Goal: Information Seeking & Learning: Check status

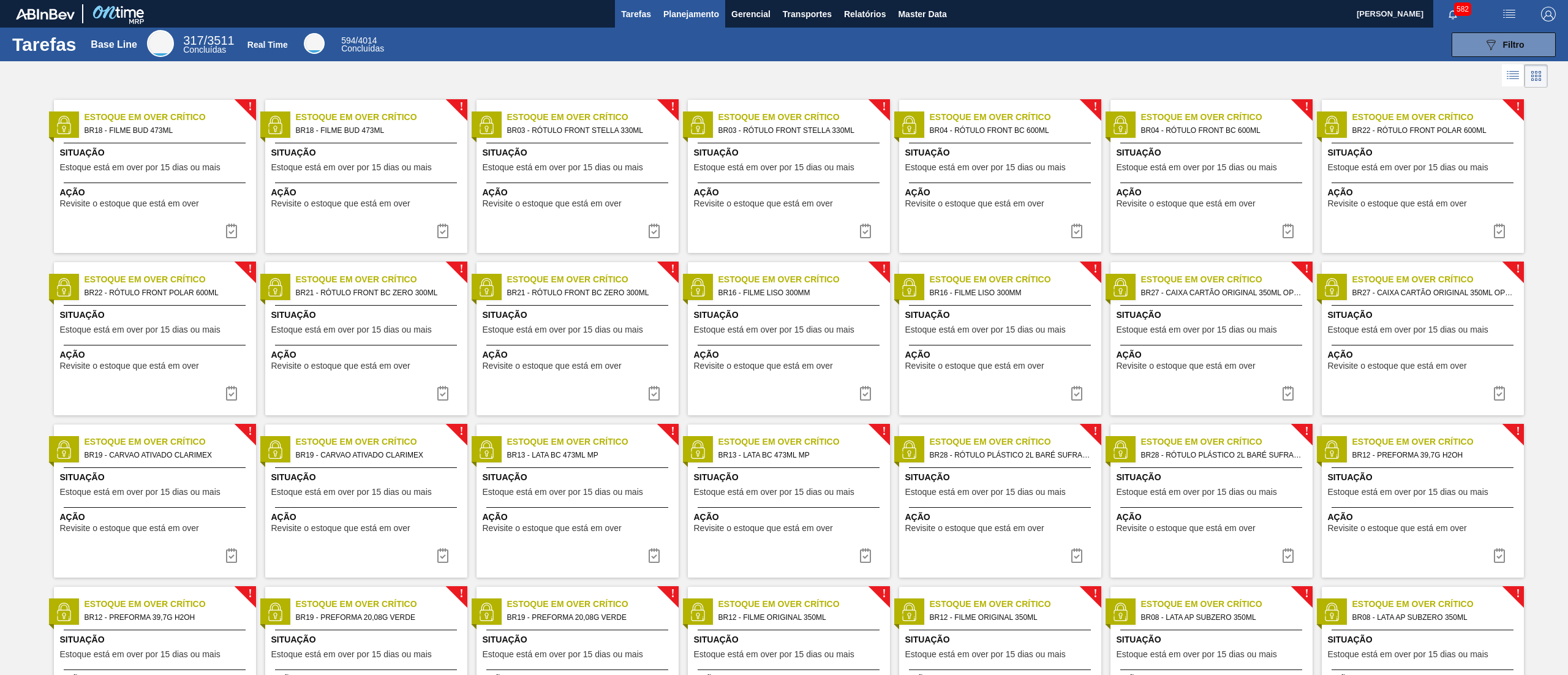
click at [709, 9] on span "Planejamento" at bounding box center [691, 13] width 56 height 14
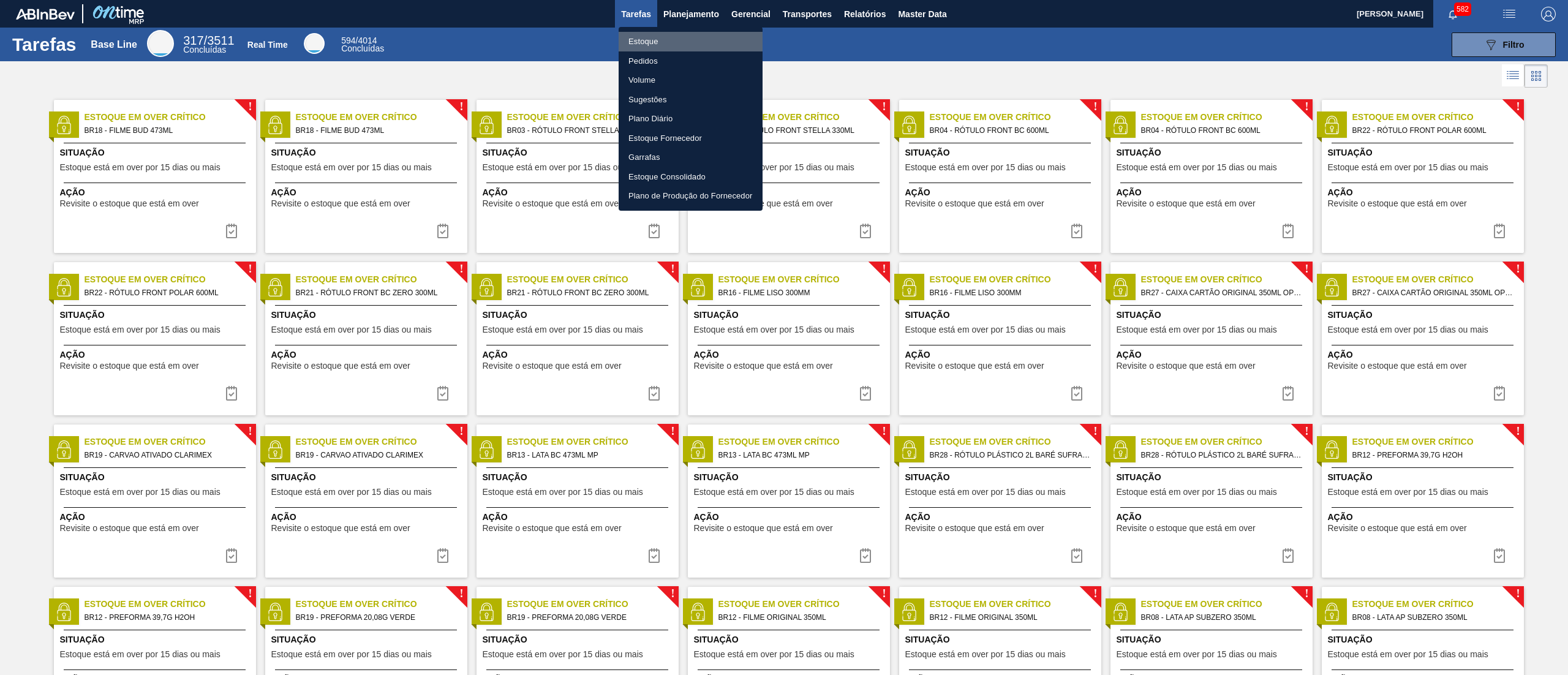
click at [706, 39] on li "Estoque" at bounding box center [691, 41] width 144 height 19
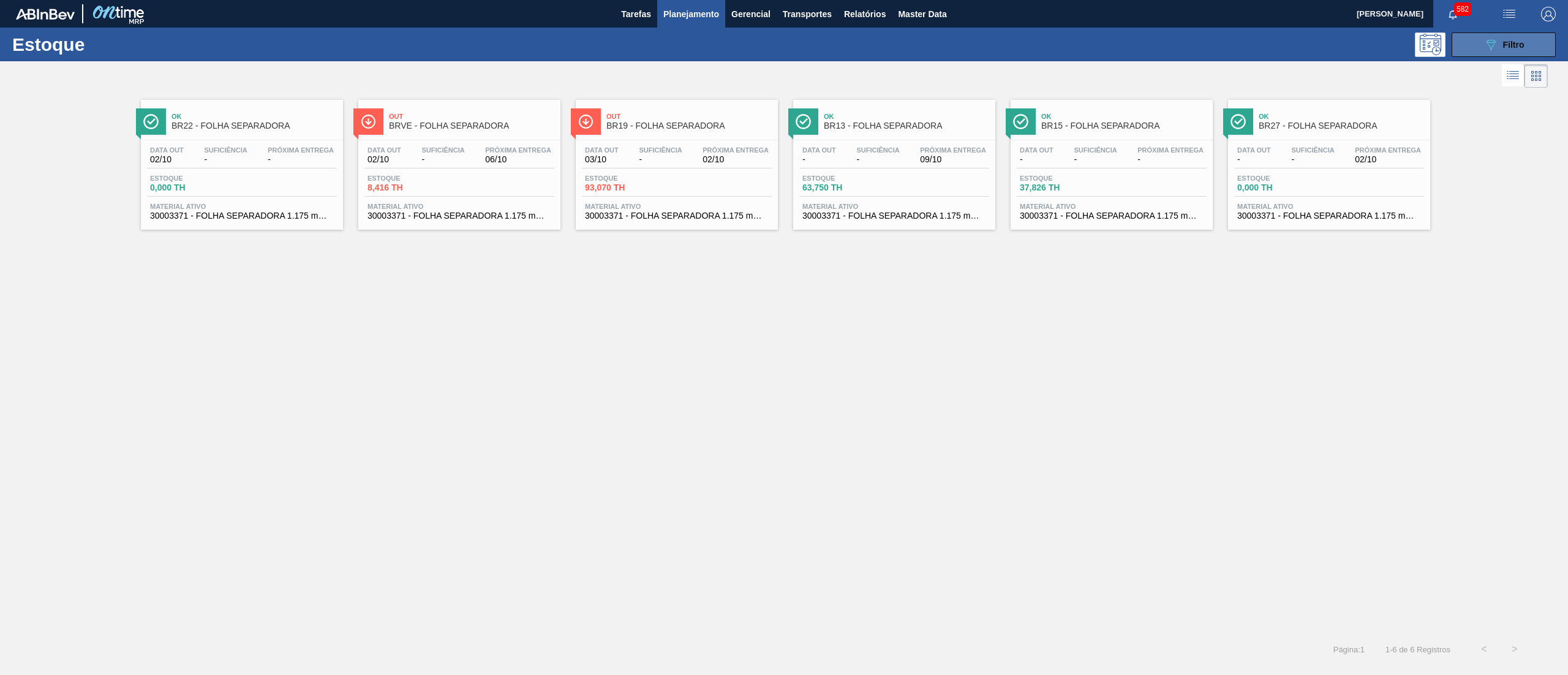
click at [1499, 41] on div "089F7B8B-B2A5-4AFE-B5C0-19BA573D28AC Filtro" at bounding box center [1504, 44] width 41 height 14
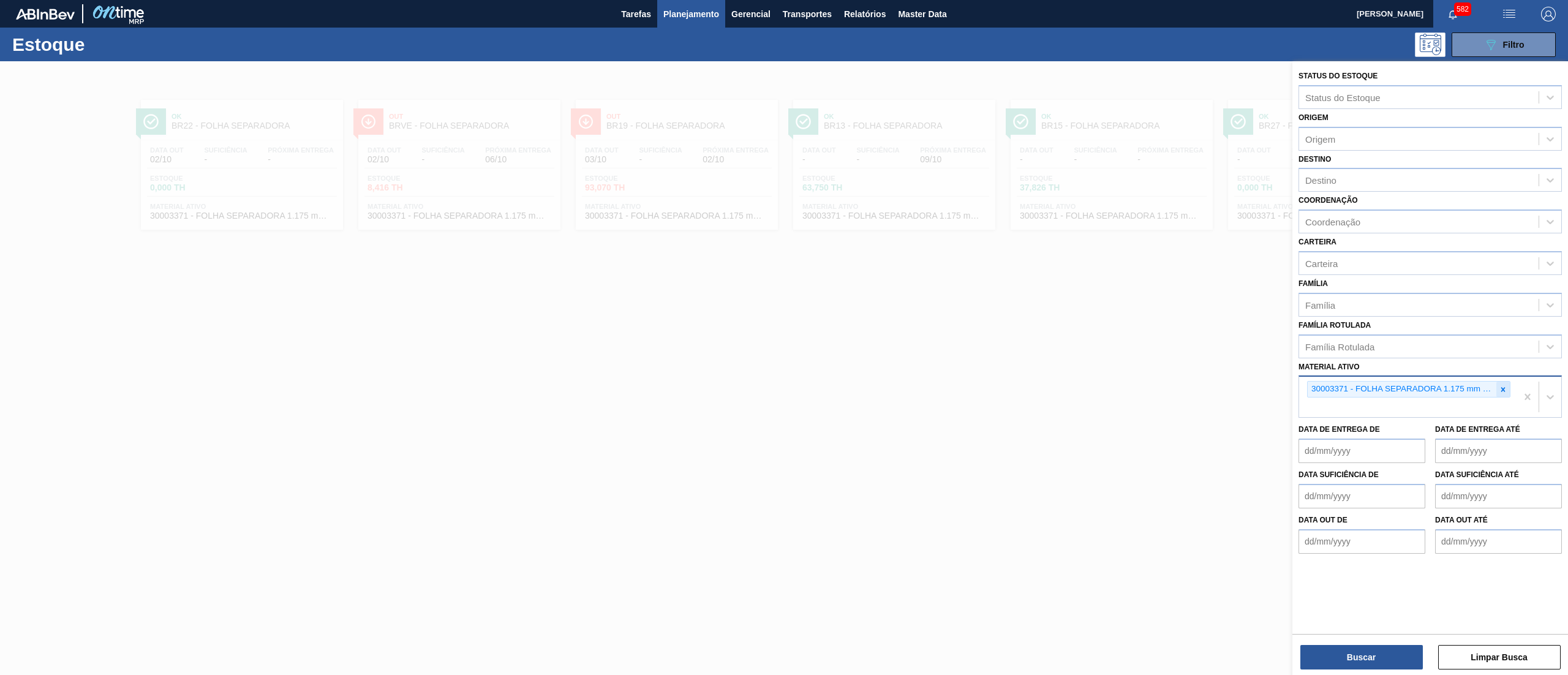
click at [1509, 389] on div at bounding box center [1504, 389] width 13 height 15
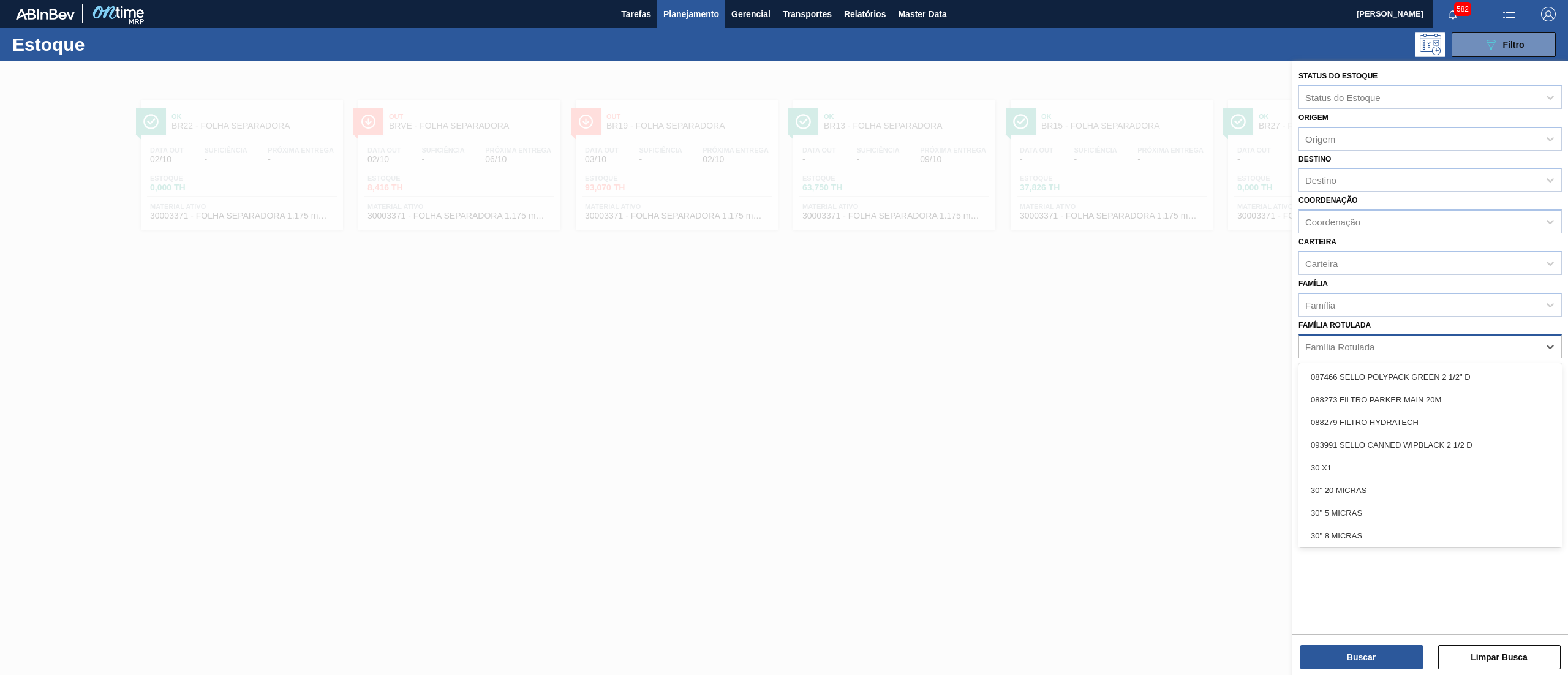
click at [1384, 343] on div "Família Rotulada" at bounding box center [1419, 347] width 240 height 17
type Rotulada "l"
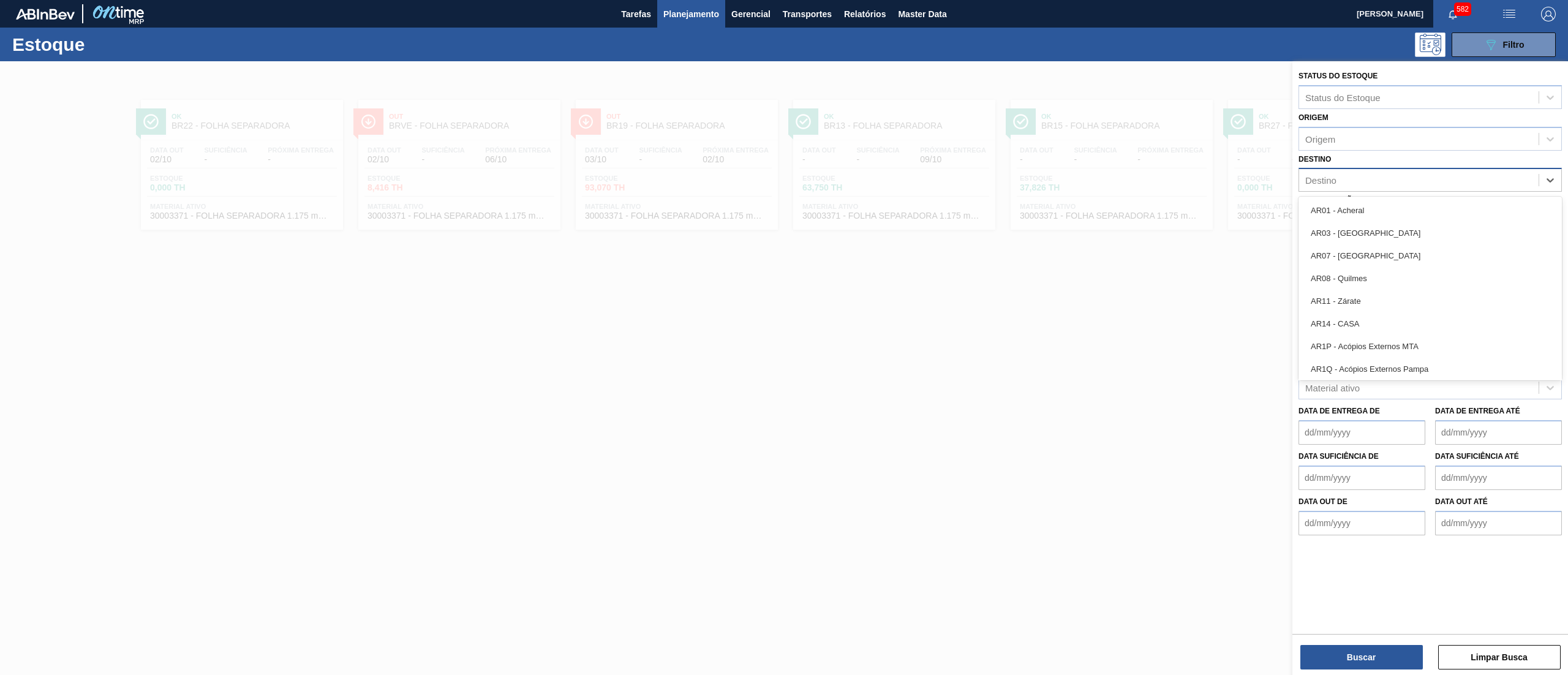
click at [1366, 180] on div "Destino" at bounding box center [1419, 180] width 240 height 17
type input "23"
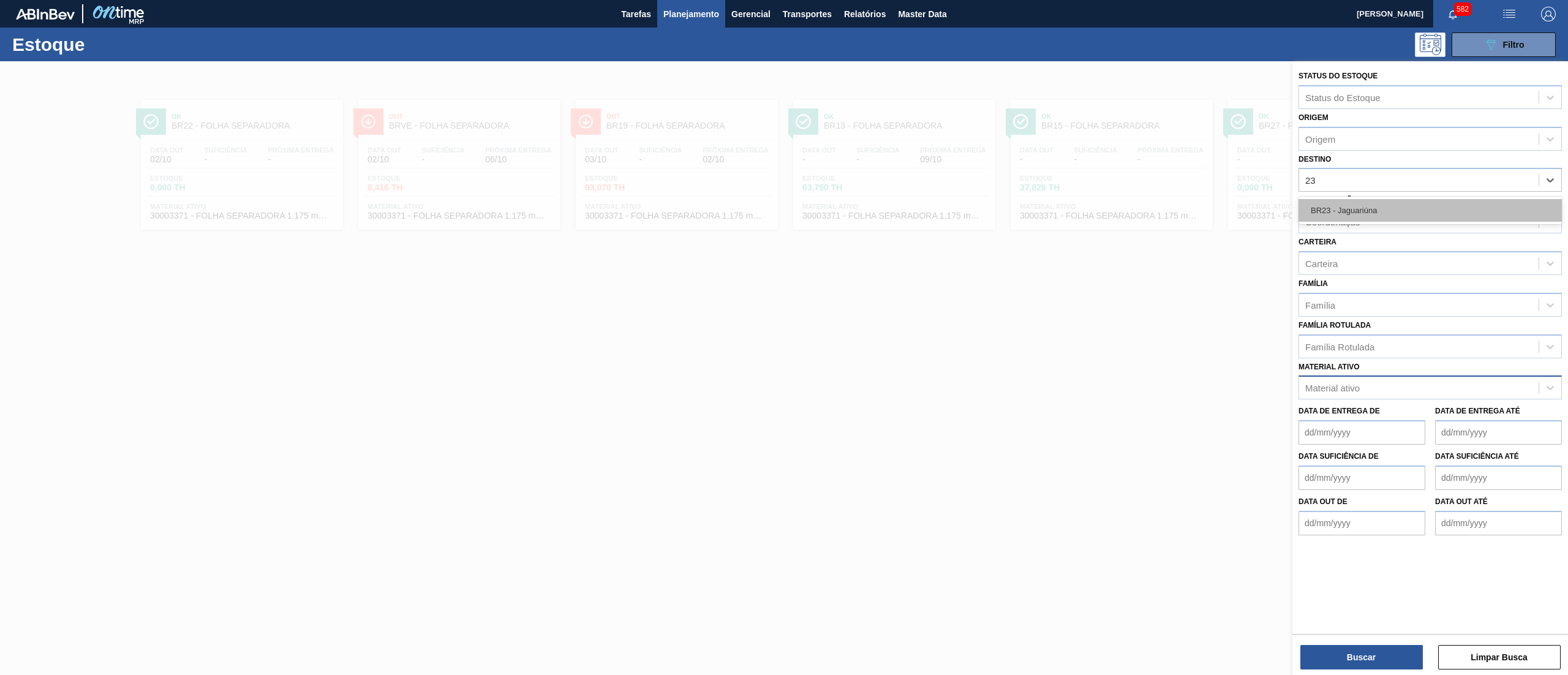
click at [1349, 213] on div "BR23 - Jaguariúna" at bounding box center [1430, 211] width 264 height 23
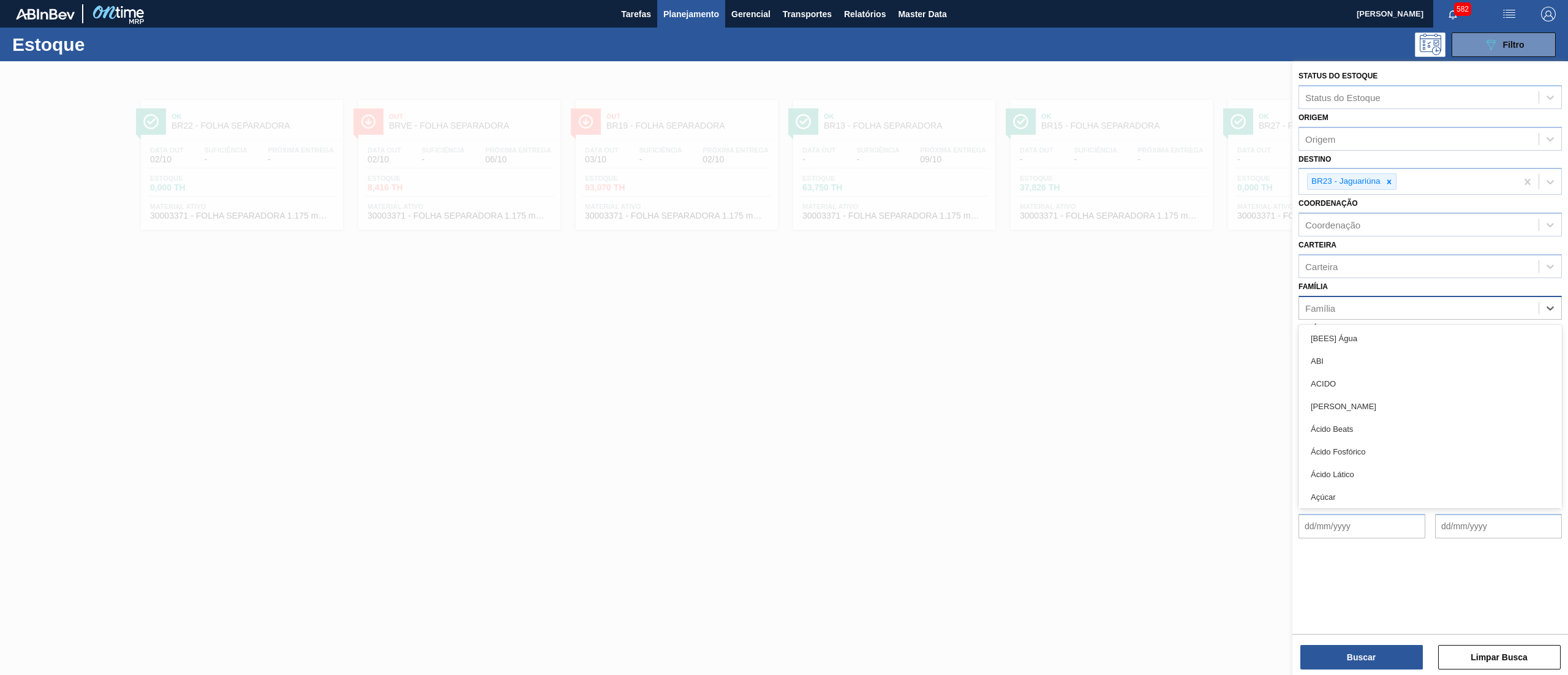
click at [1362, 306] on div "Família" at bounding box center [1419, 308] width 240 height 17
type input "rótulo pl"
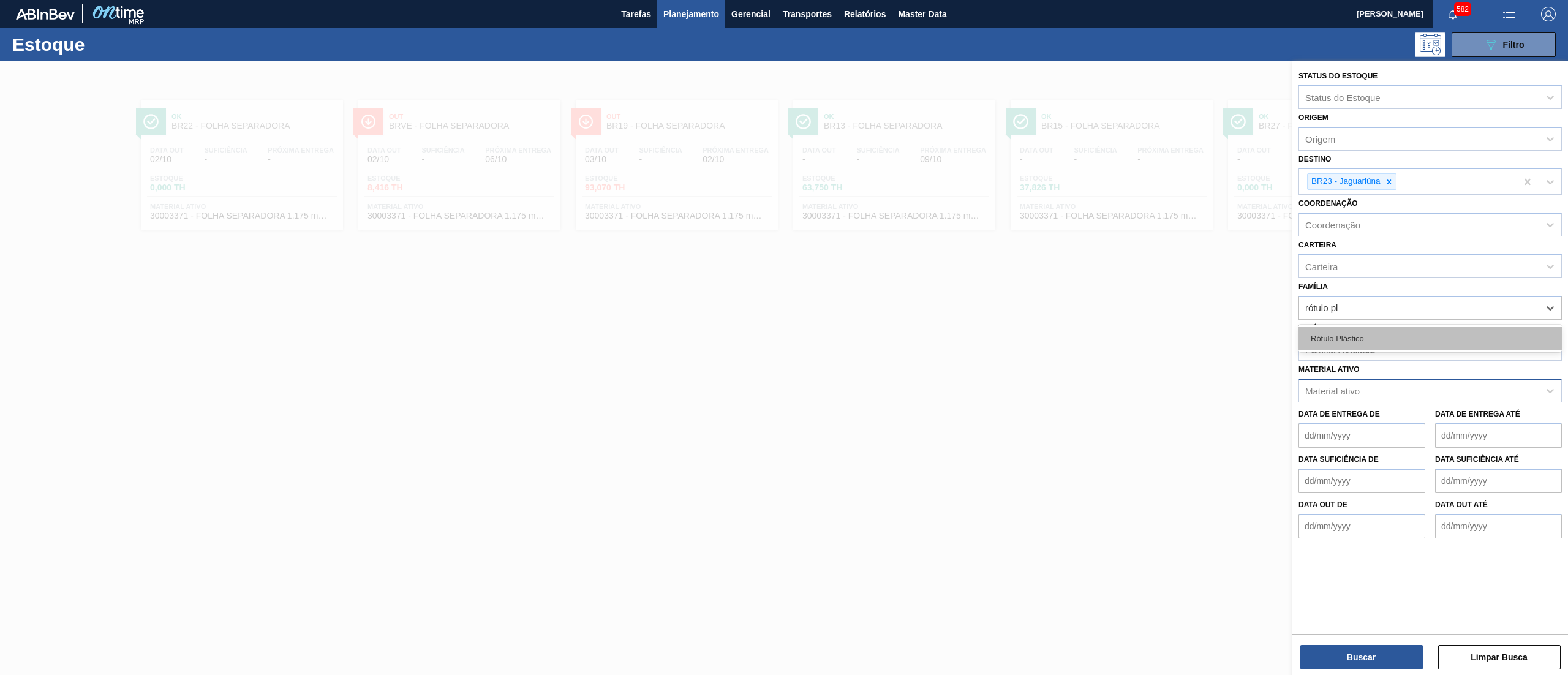
click at [1379, 336] on div "Rótulo Plástico" at bounding box center [1430, 339] width 264 height 23
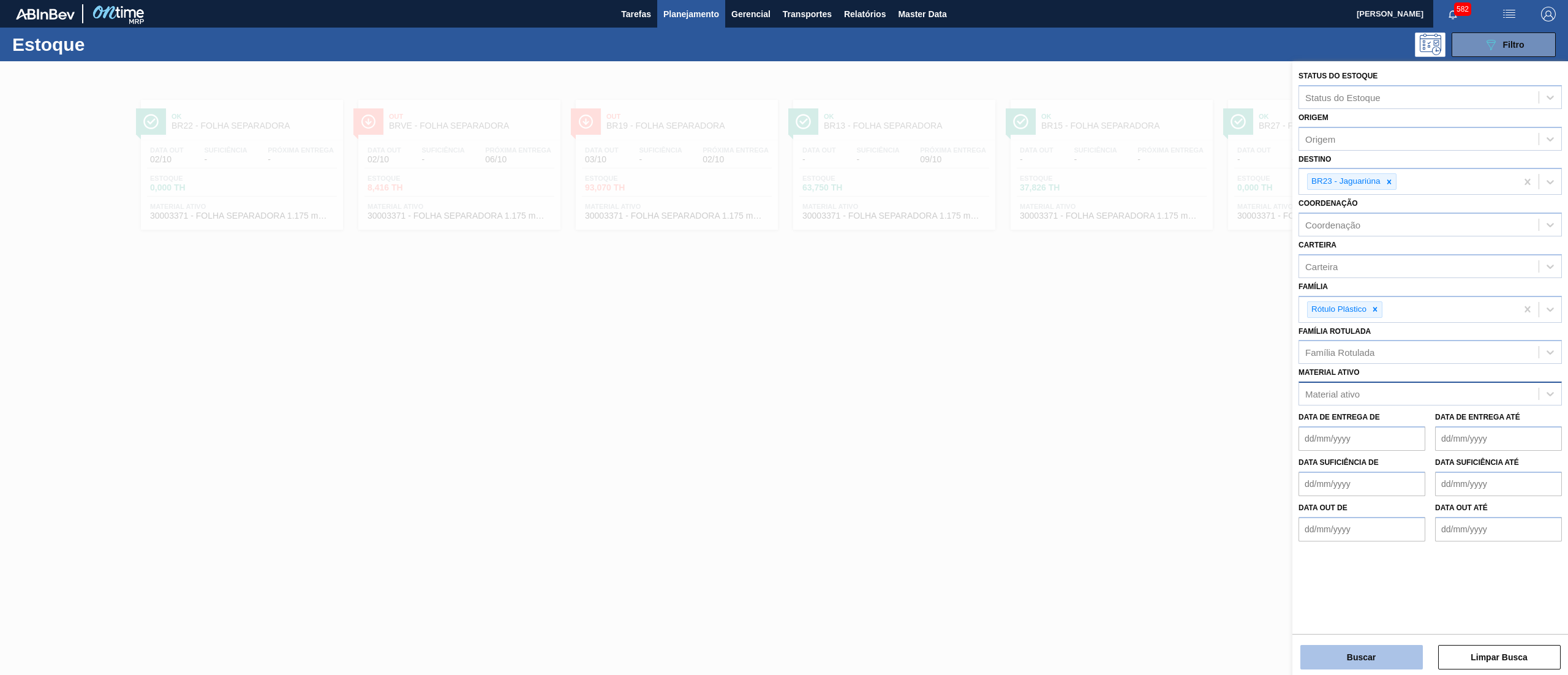
click at [1355, 662] on button "Buscar" at bounding box center [1361, 657] width 122 height 24
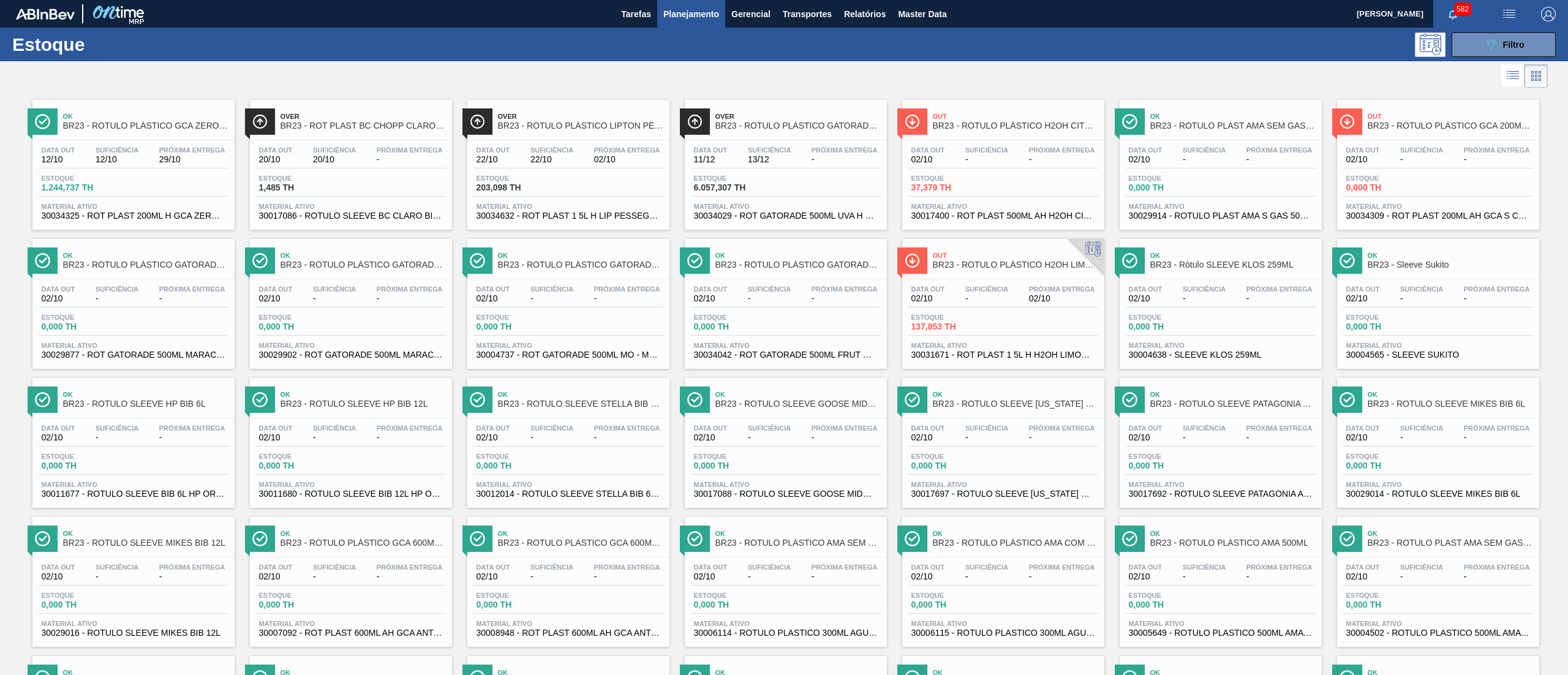
click at [605, 215] on span "30034632 - ROT PLAST 1 5L H LIP PESSEGO NF25" at bounding box center [568, 217] width 184 height 10
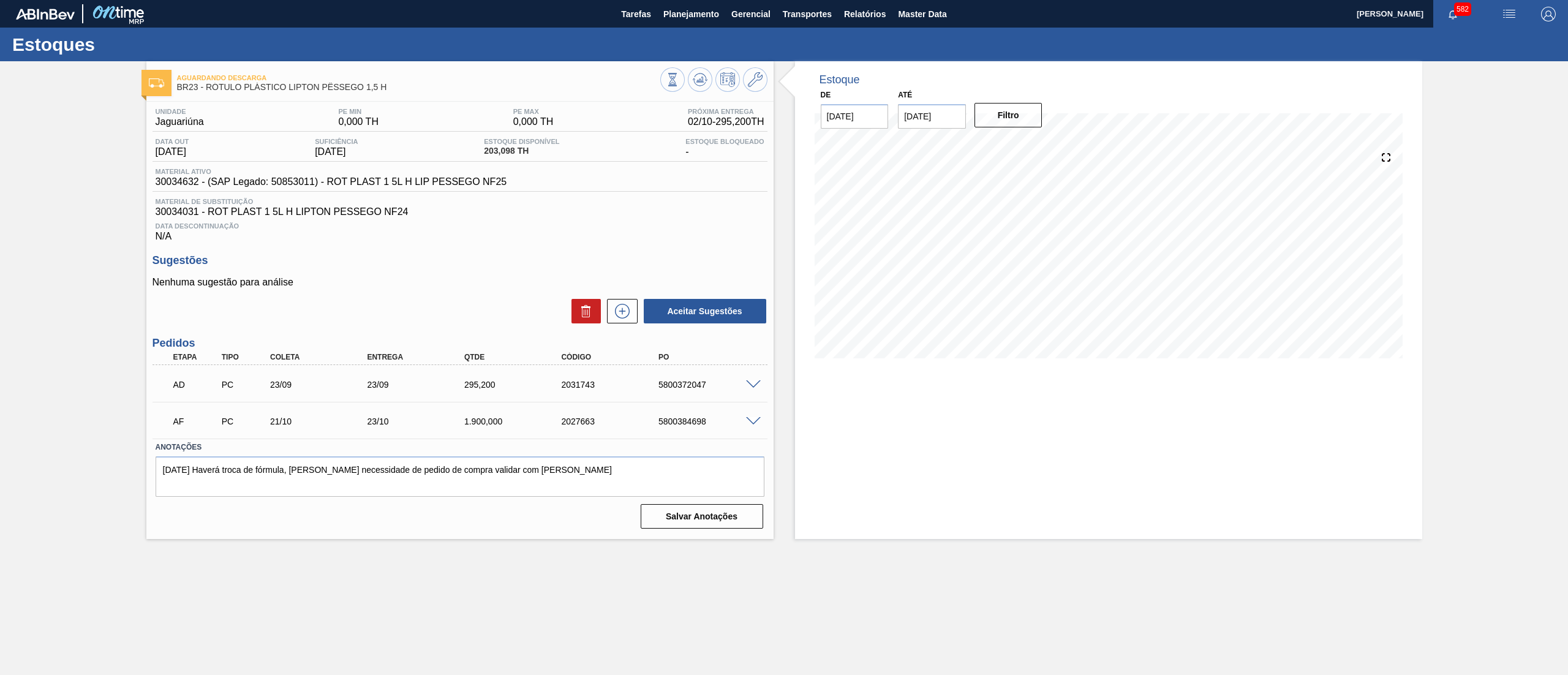
click at [753, 384] on span at bounding box center [753, 385] width 14 height 10
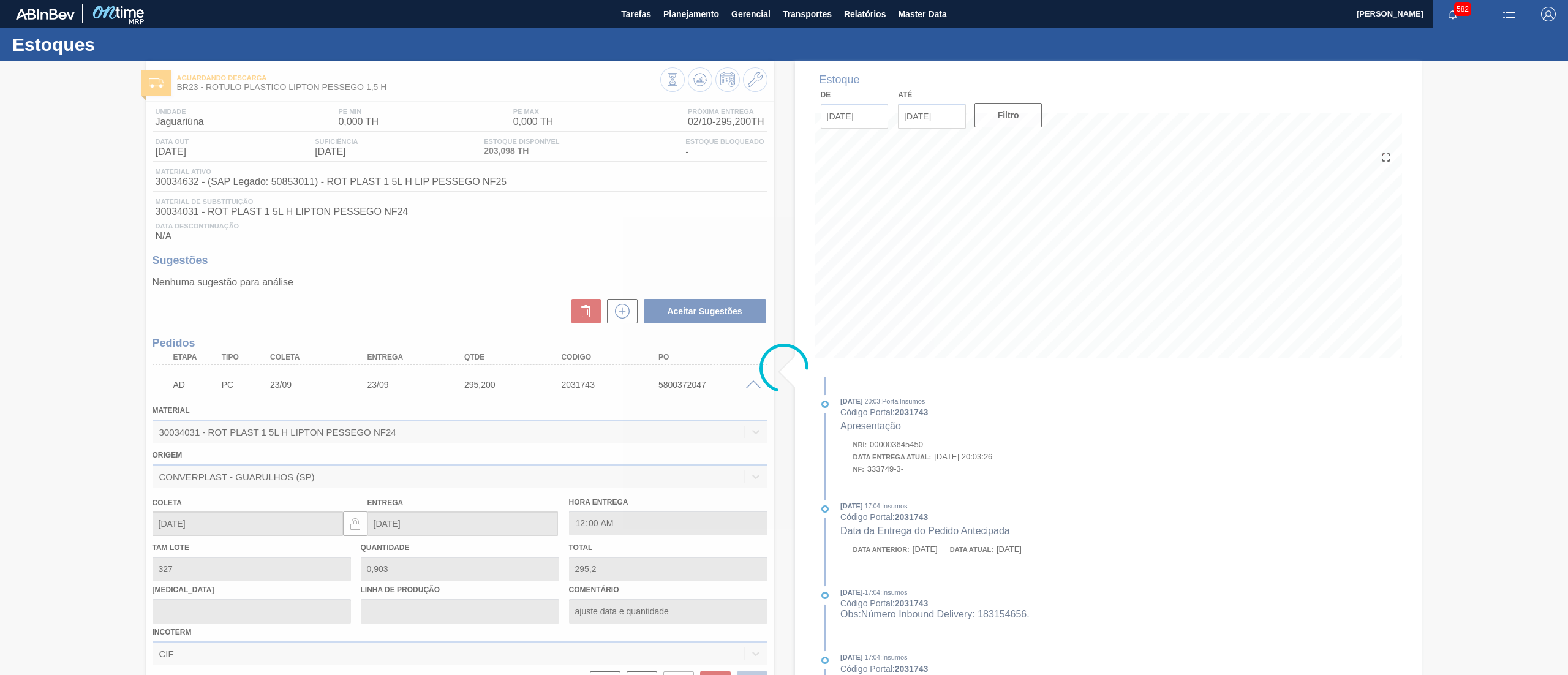
click at [751, 387] on div at bounding box center [784, 369] width 1568 height 614
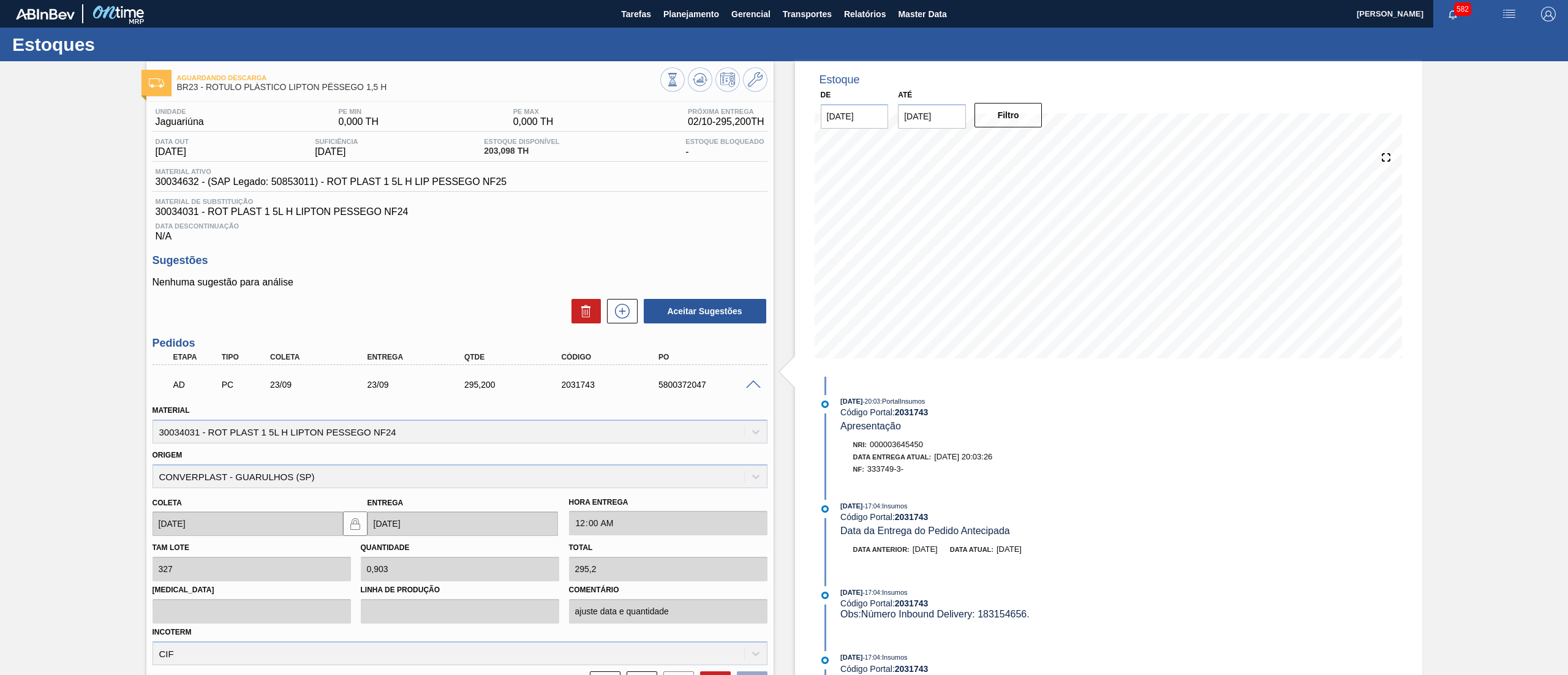
click at [751, 387] on span at bounding box center [753, 385] width 14 height 10
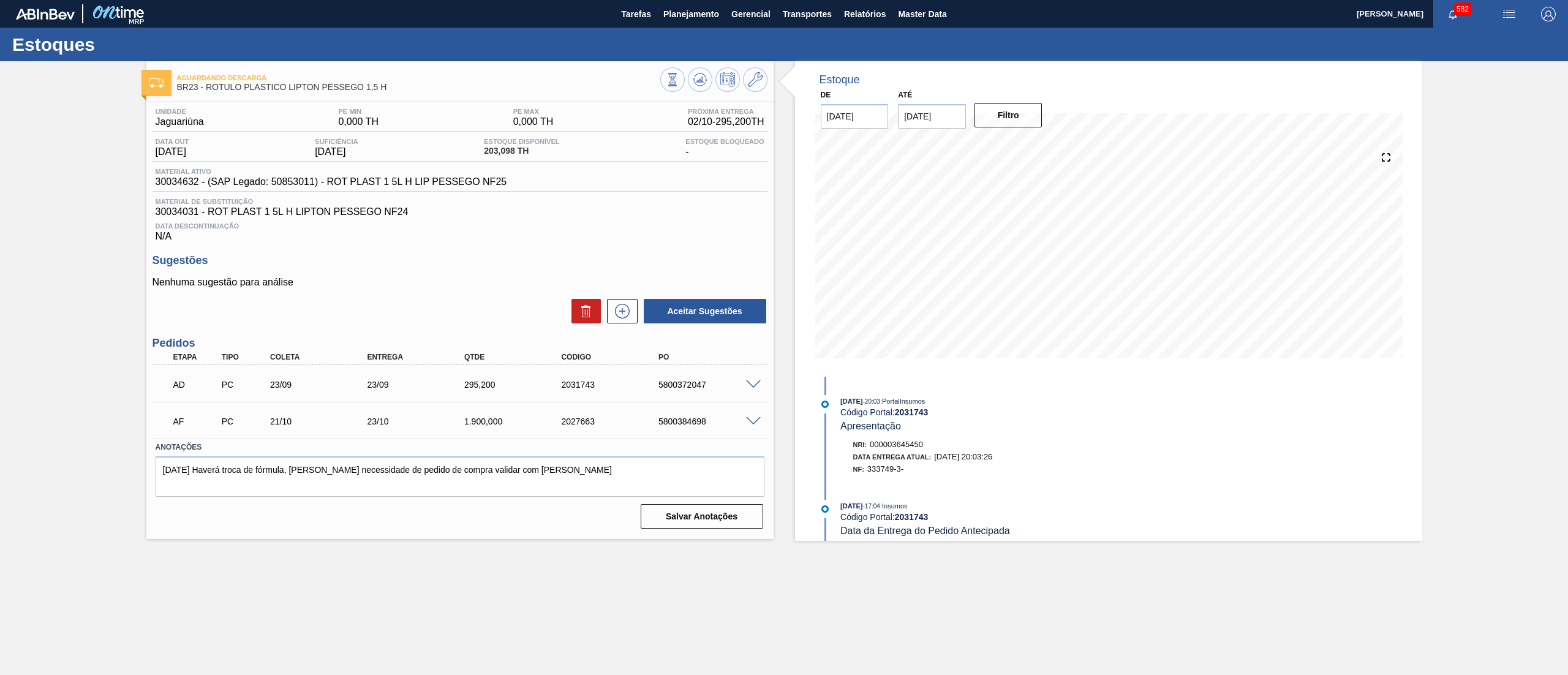
click at [751, 422] on span at bounding box center [753, 422] width 14 height 10
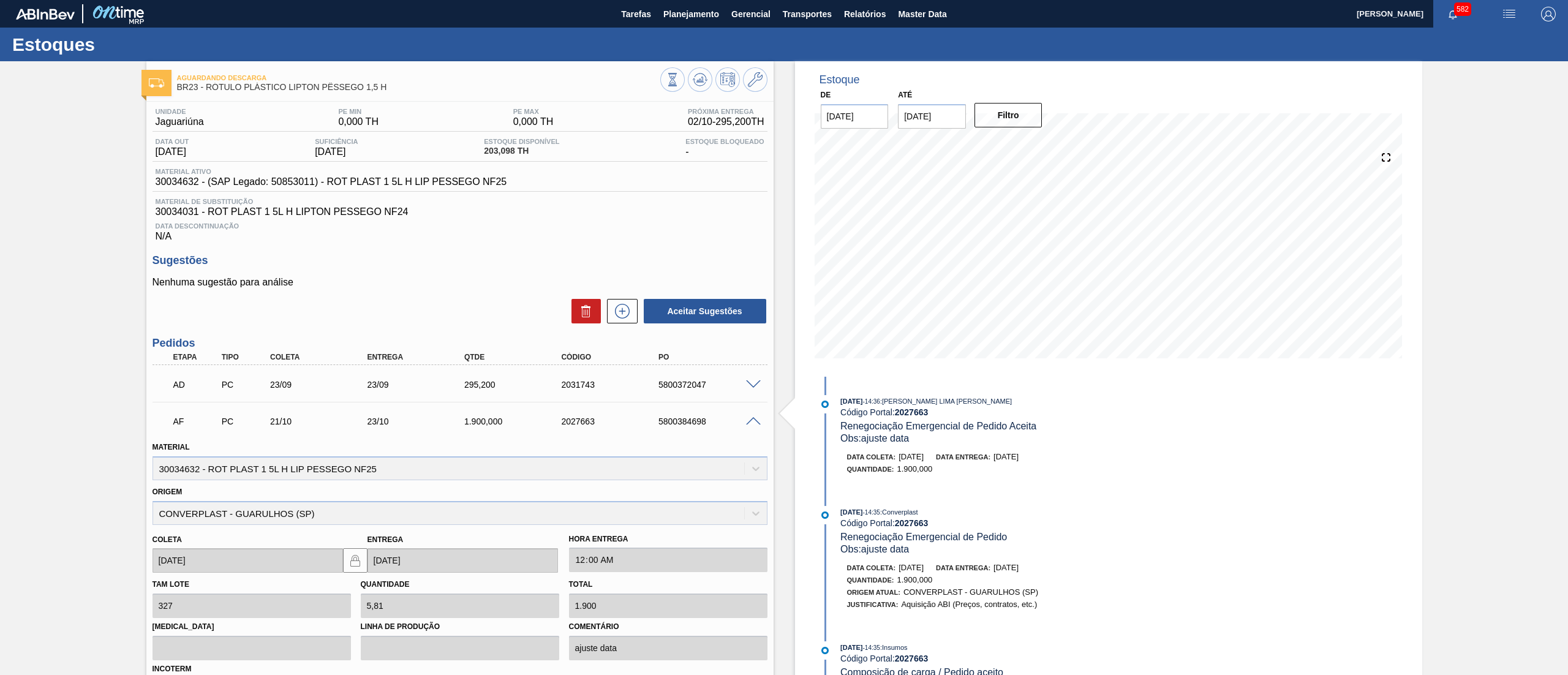
drag, startPoint x: 1131, startPoint y: 430, endPoint x: 1127, endPoint y: 444, distance: 14.6
click at [1127, 444] on div "Estoque De [DATE] Até [DATE] Filtro [DATE] 14:36 : [PERSON_NAME] LIMA [PERSON_N…" at bounding box center [1109, 450] width 628 height 776
drag, startPoint x: 1127, startPoint y: 444, endPoint x: 1128, endPoint y: 476, distance: 32.0
click at [1128, 476] on div "[DATE] 14:36 : [PERSON_NAME] LIMA [PERSON_NAME] Código Portal: 2027663 Renegoci…" at bounding box center [974, 441] width 316 height 92
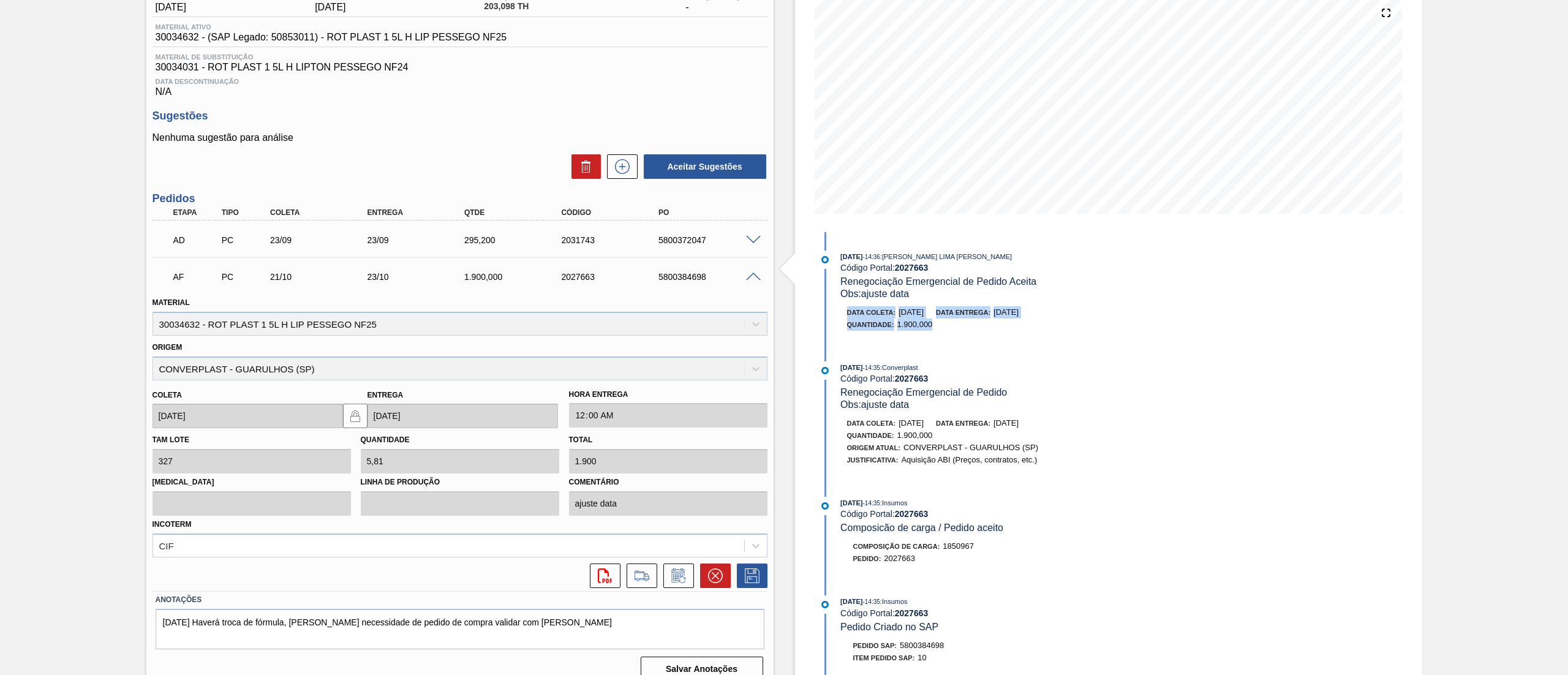
scroll to position [162, 0]
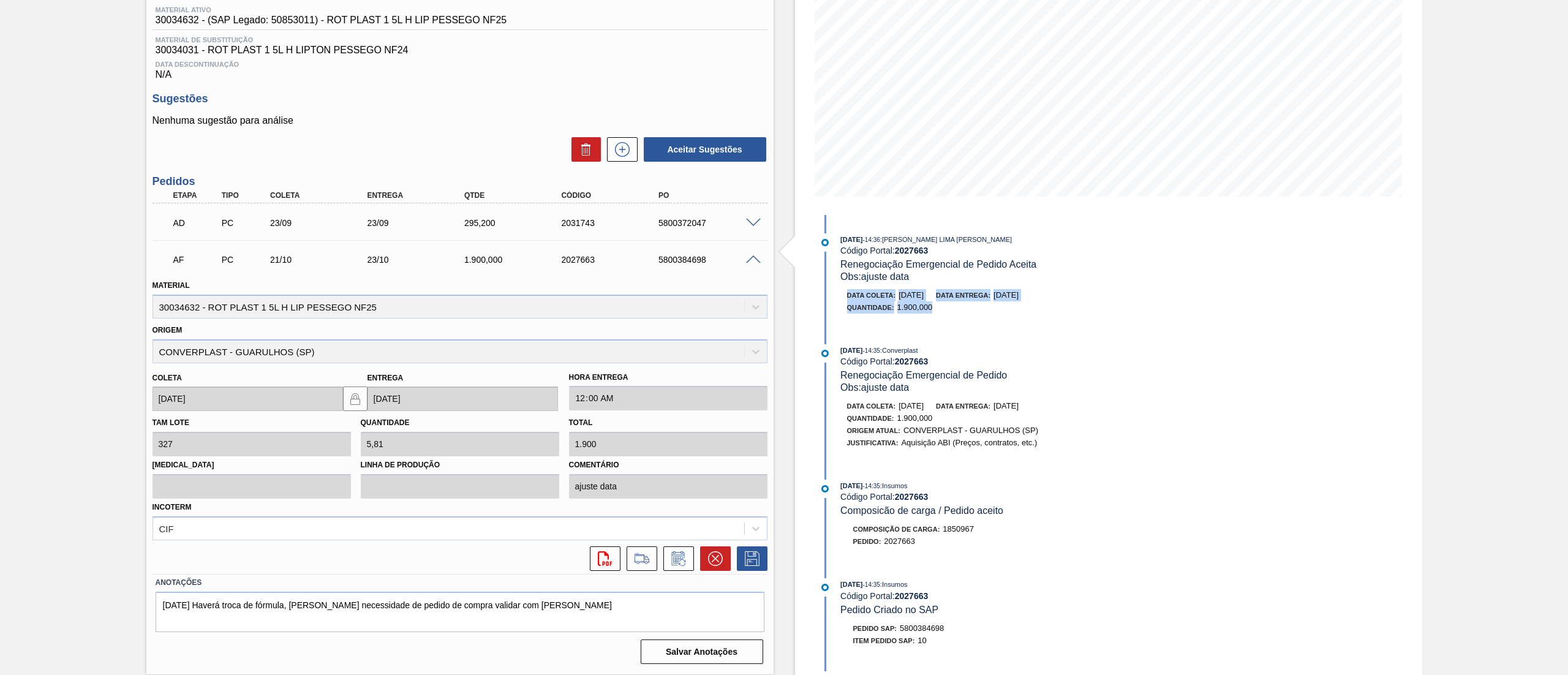
drag, startPoint x: 1131, startPoint y: 406, endPoint x: 1128, endPoint y: 468, distance: 62.1
click at [1128, 468] on div "Estoque De [DATE] Até [DATE] Filtro [DATE] 14:36 : [PERSON_NAME] LIMA [PERSON_N…" at bounding box center [1109, 288] width 628 height 776
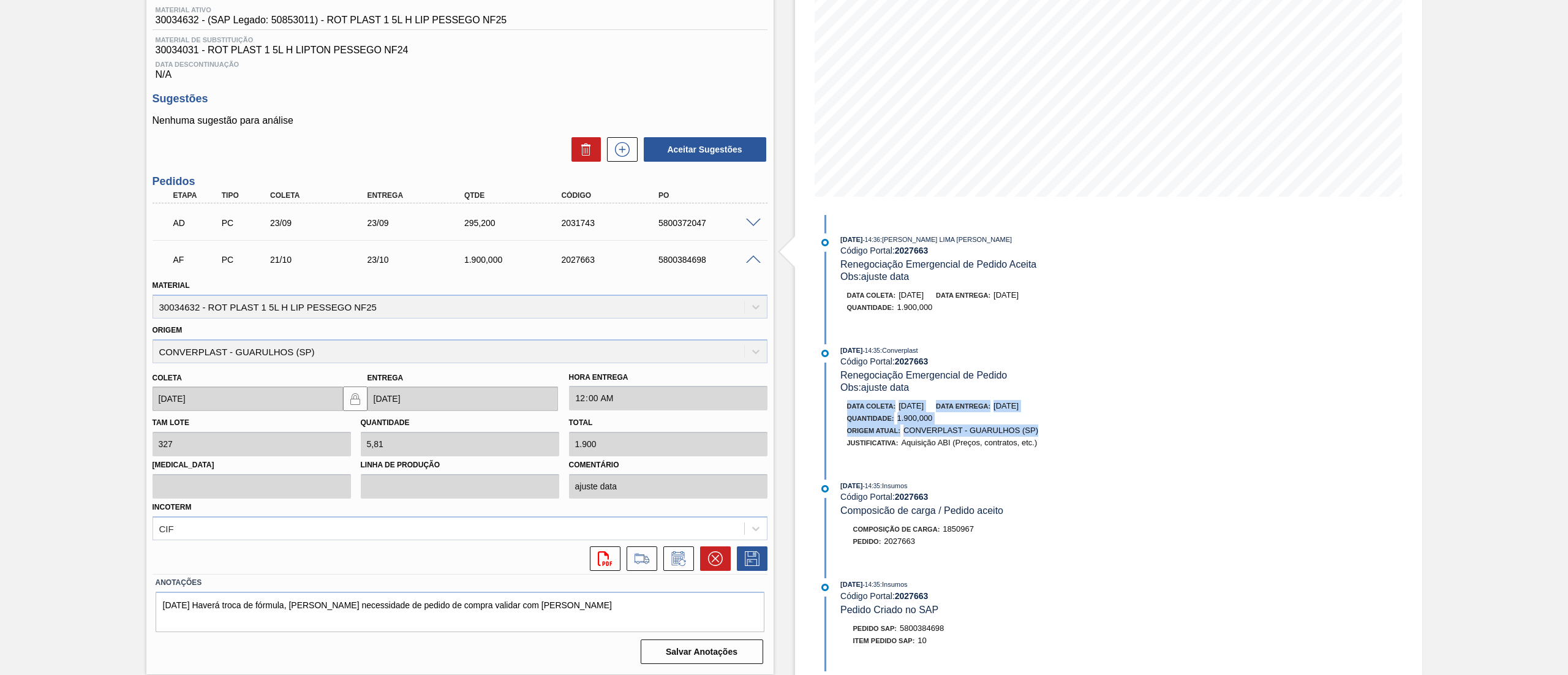
drag, startPoint x: 1127, startPoint y: 392, endPoint x: 1133, endPoint y: 437, distance: 45.4
click at [1133, 437] on div "Estoque De [DATE] Até [DATE] Filtro [DATE] 14:36 : [PERSON_NAME] LIMA [PERSON_N…" at bounding box center [1109, 288] width 628 height 776
click at [1285, 315] on div "Estoque De [DATE] Até [DATE] Filtro [DATE] 14:36 : [PERSON_NAME] LIMA [PERSON_N…" at bounding box center [1109, 288] width 628 height 776
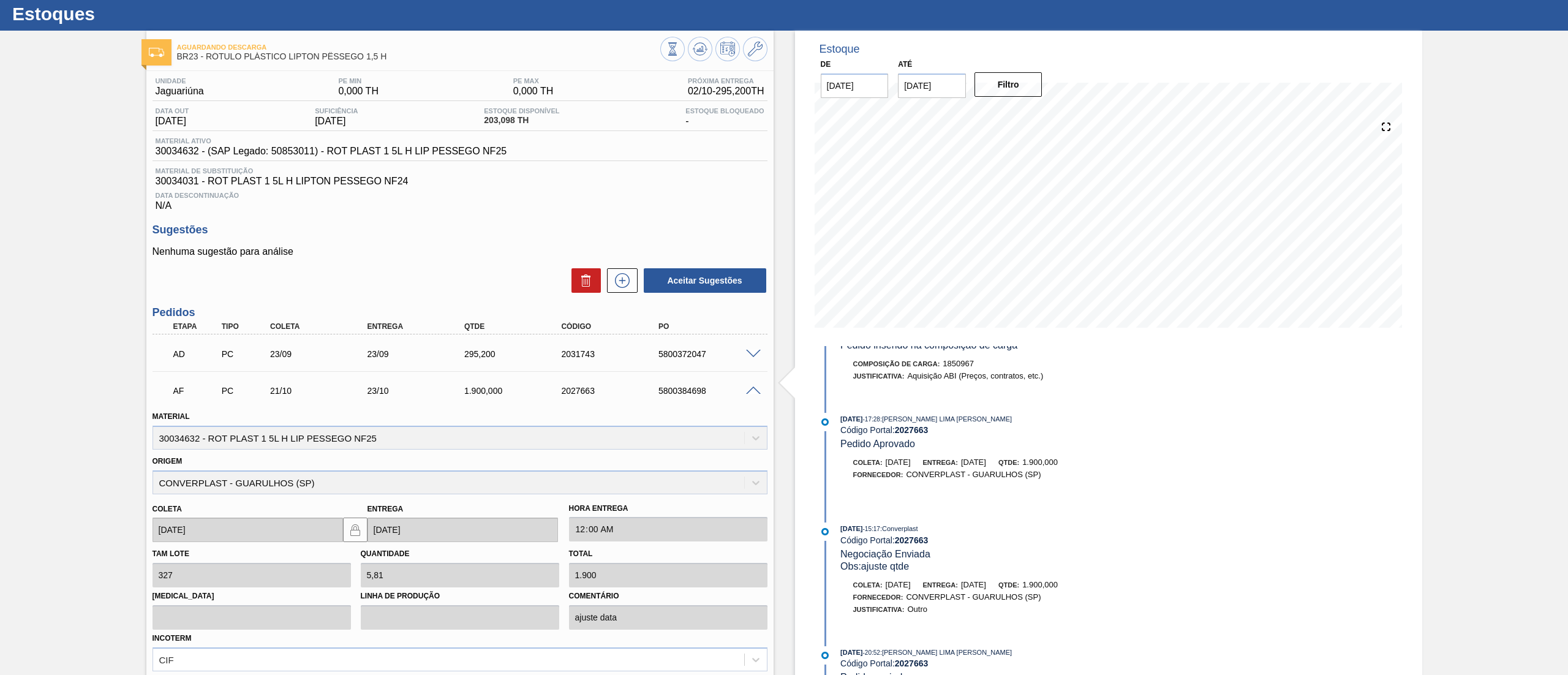
scroll to position [0, 0]
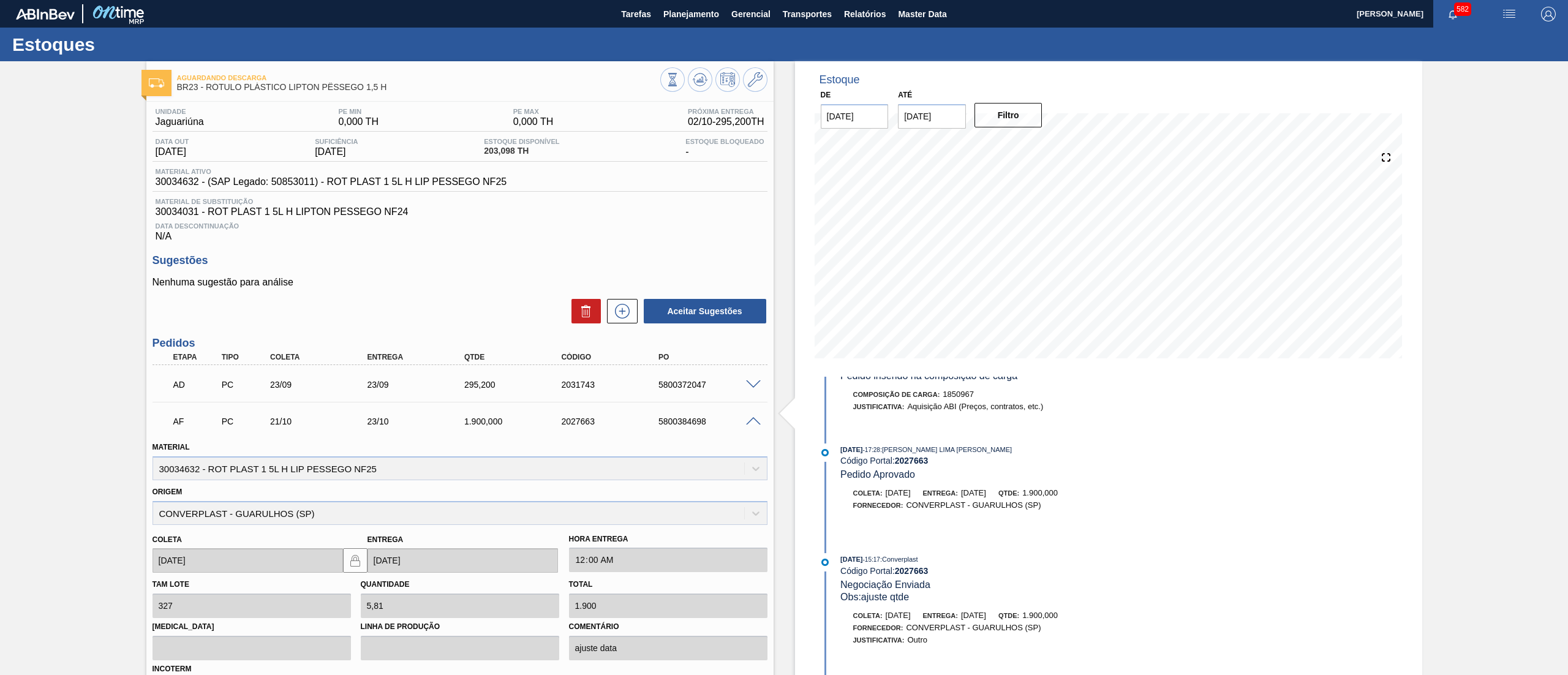
click at [939, 117] on input "[DATE]" at bounding box center [932, 116] width 68 height 24
click at [1038, 147] on button "Next Month" at bounding box center [1035, 145] width 9 height 9
click at [993, 283] on div "4" at bounding box center [991, 284] width 16 height 16
type input "[DATE]"
click at [998, 115] on button "Filtro" at bounding box center [1009, 115] width 68 height 24
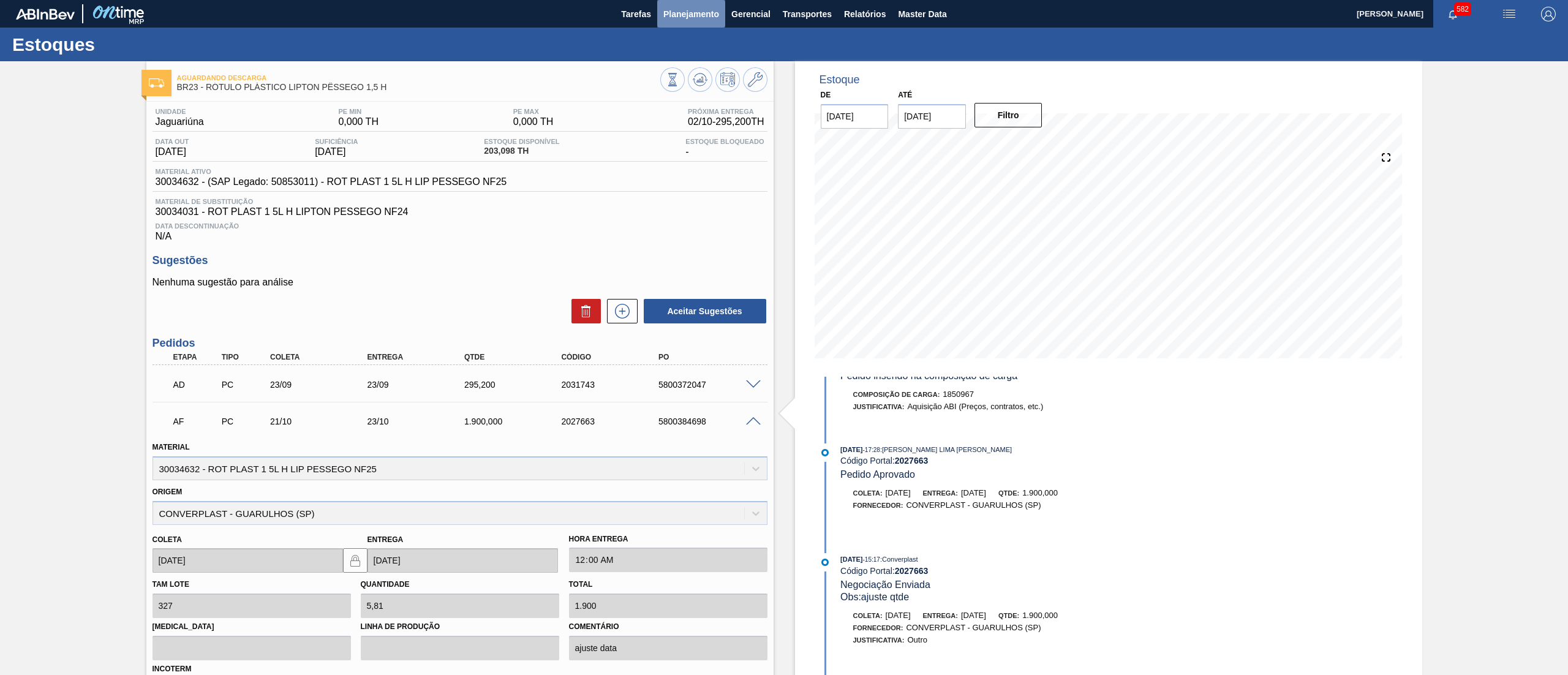
click at [693, 16] on span "Planejamento" at bounding box center [691, 13] width 56 height 14
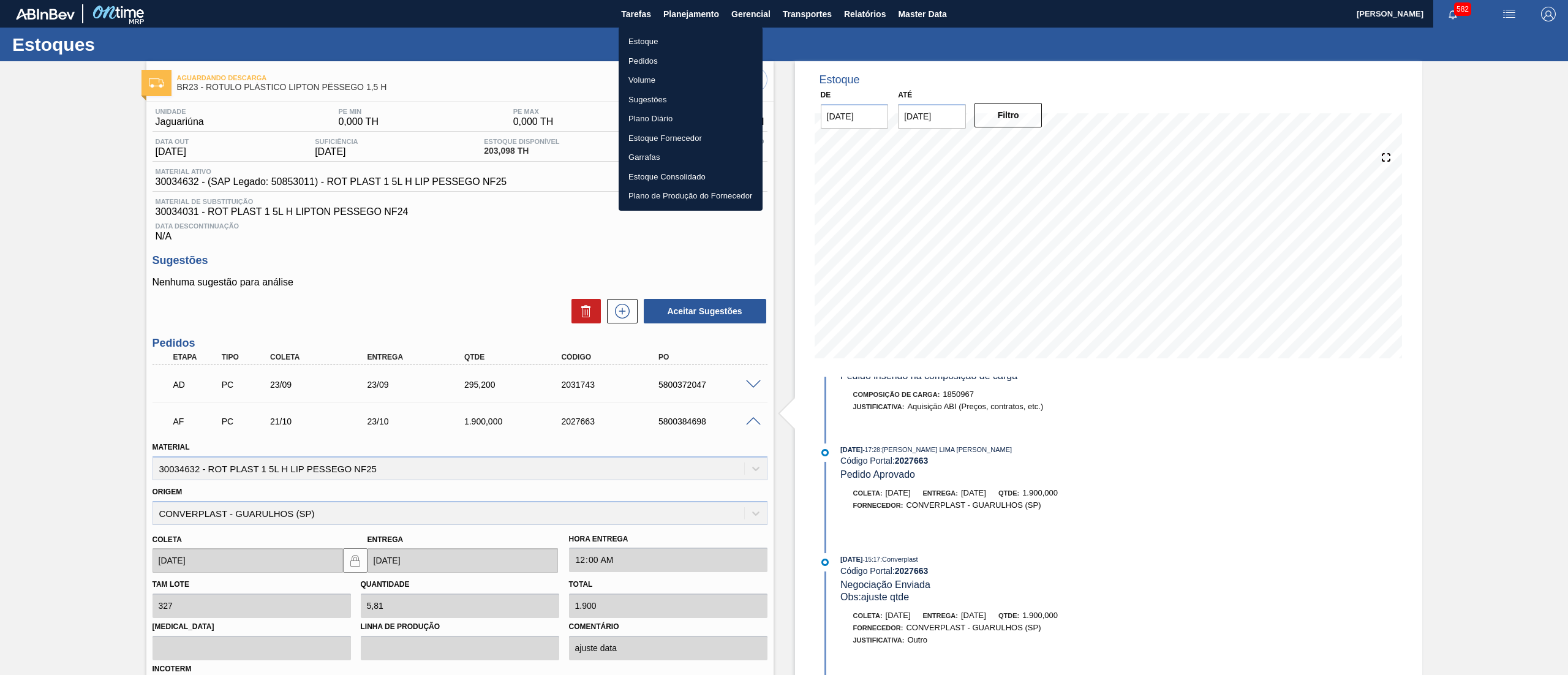
click at [672, 35] on li "Estoque" at bounding box center [691, 41] width 144 height 19
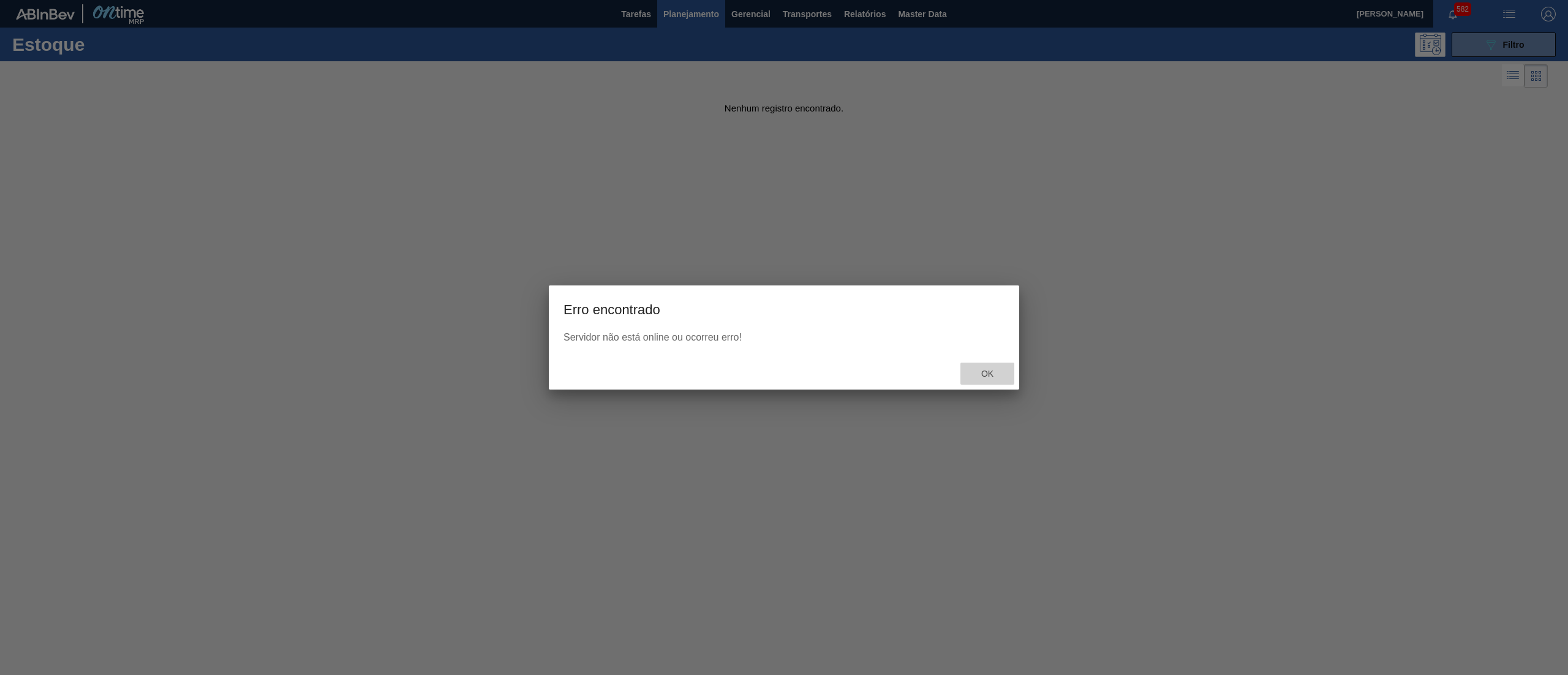
click at [985, 380] on div "Ok" at bounding box center [988, 375] width 54 height 23
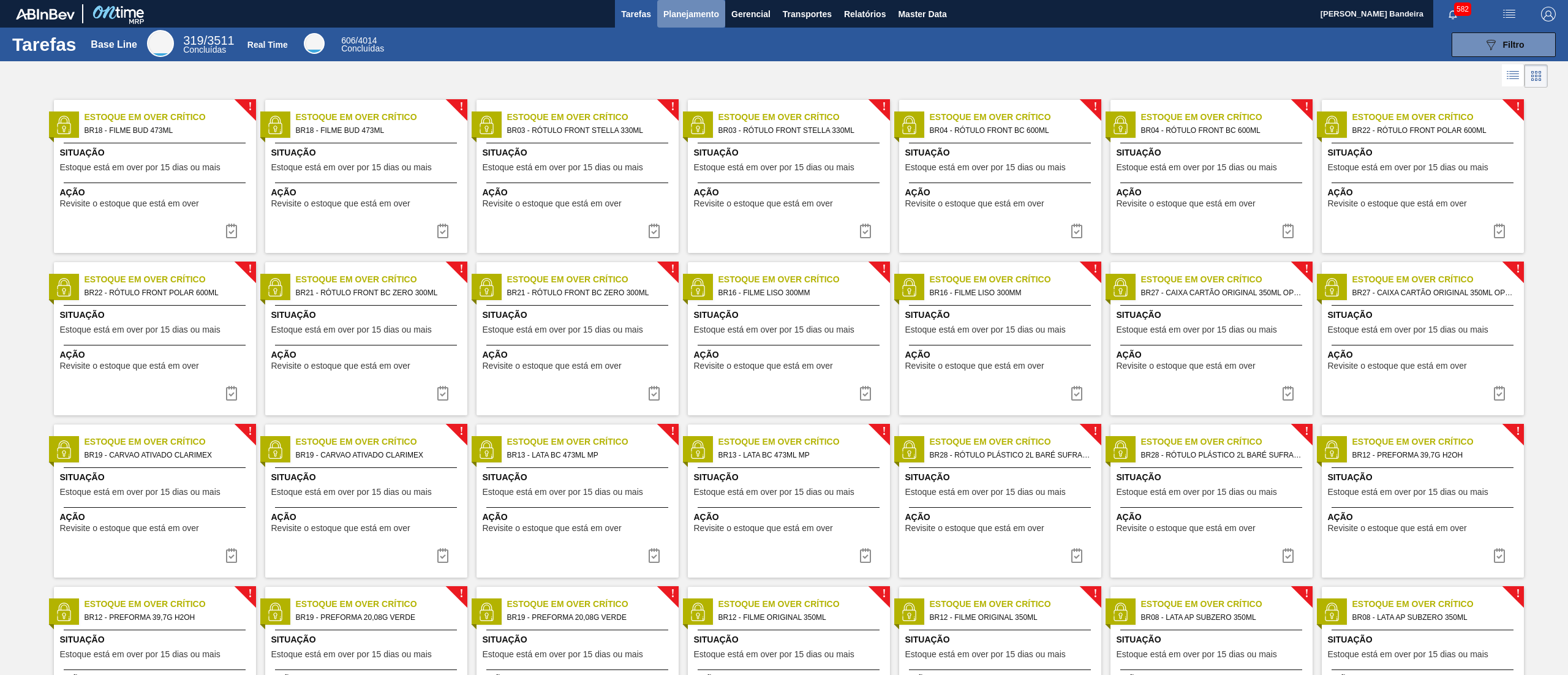
click at [708, 10] on span "Planejamento" at bounding box center [691, 13] width 56 height 14
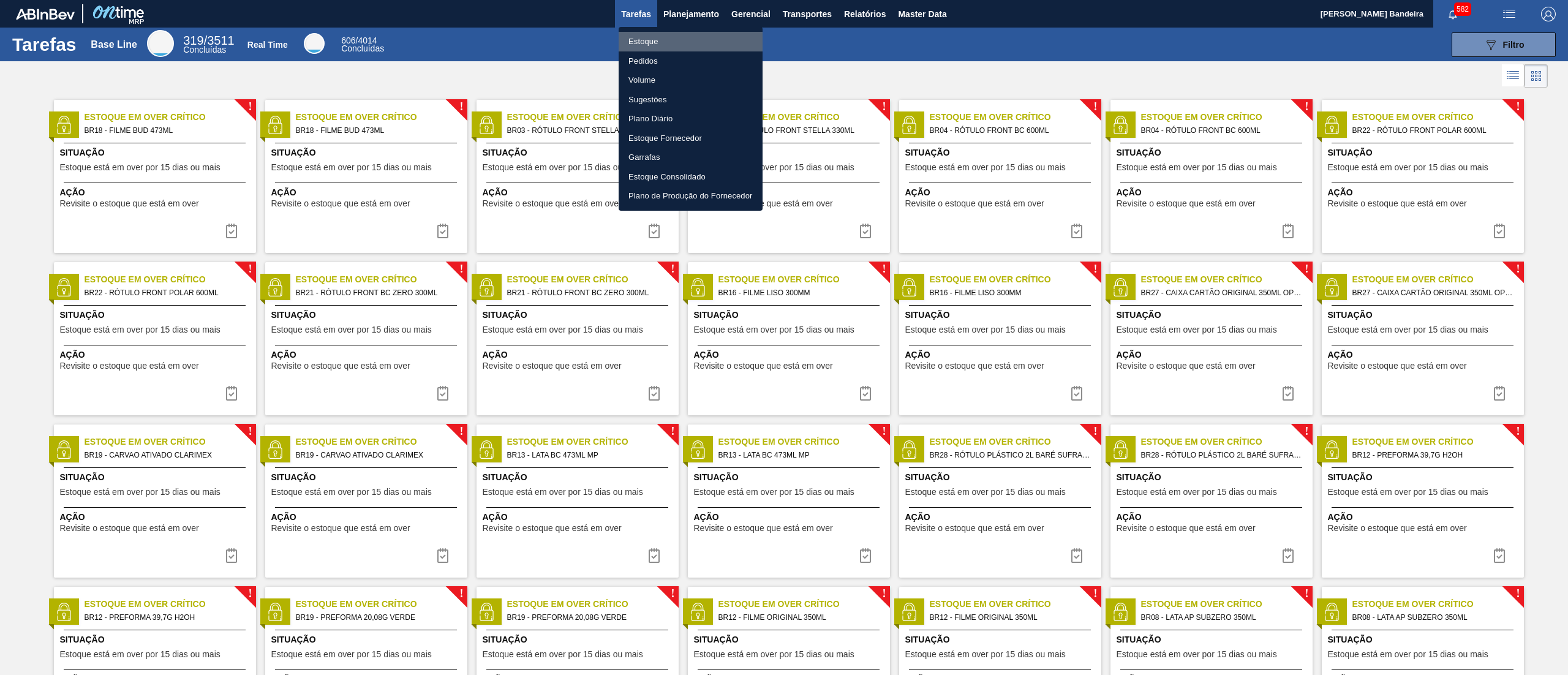
click at [653, 43] on li "Estoque" at bounding box center [691, 41] width 144 height 19
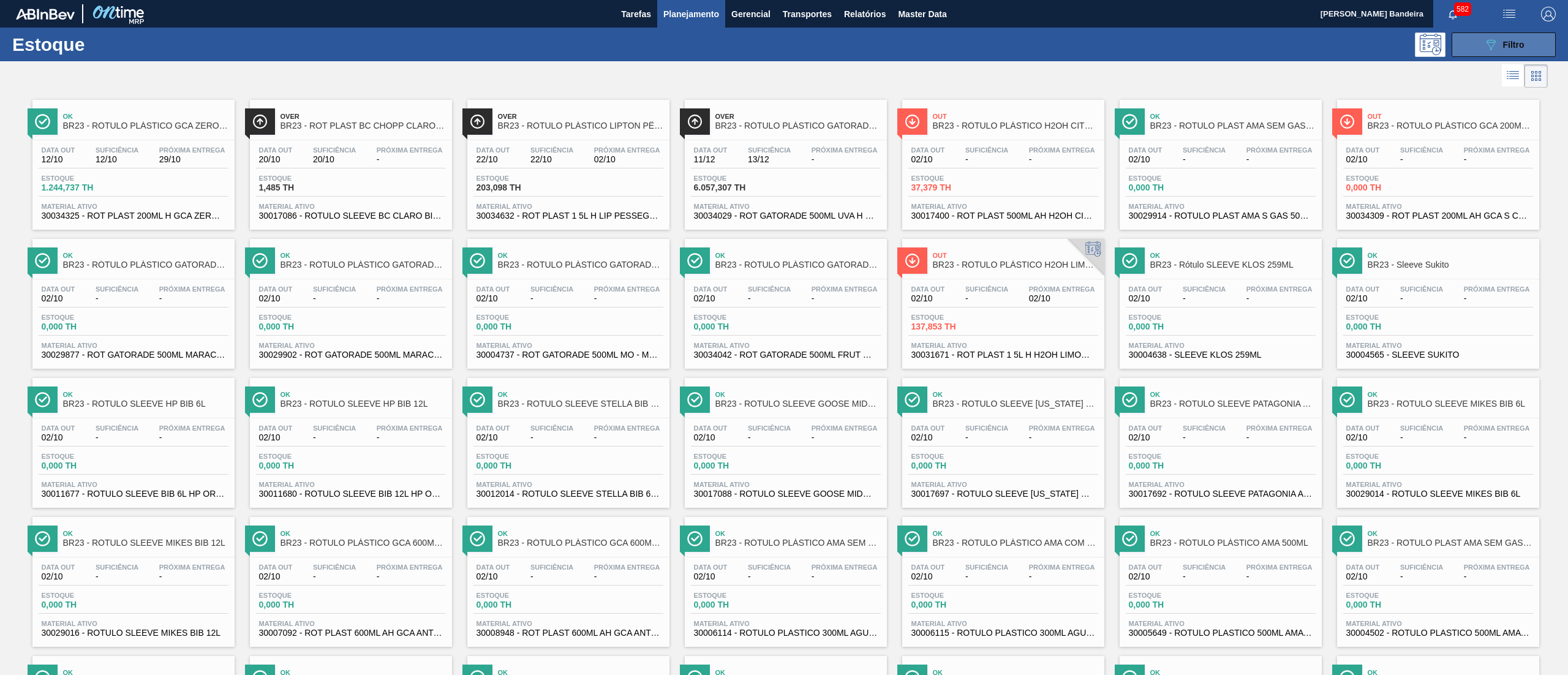
click at [1472, 44] on button "089F7B8B-B2A5-4AFE-B5C0-19BA573D28AC Filtro" at bounding box center [1504, 44] width 104 height 24
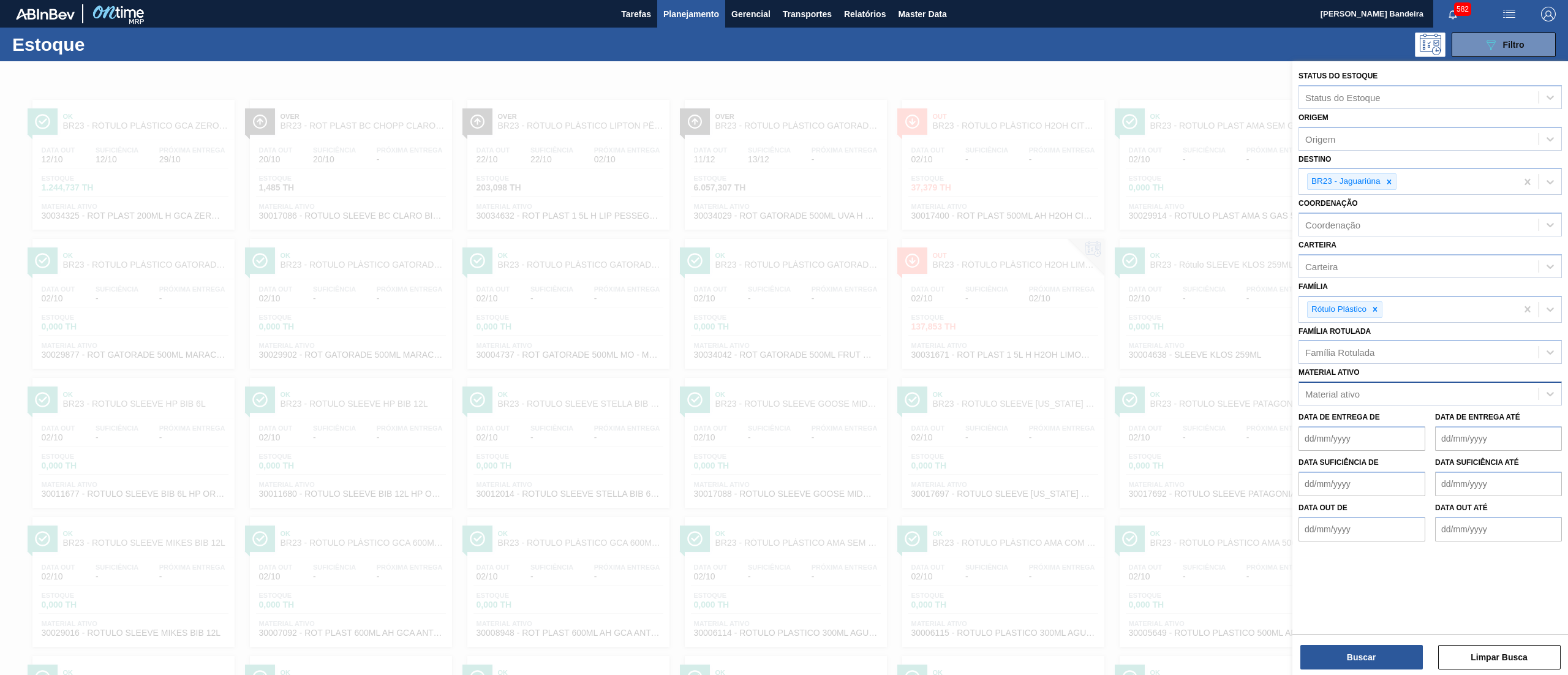
click at [1373, 401] on div "Material ativo" at bounding box center [1419, 394] width 240 height 17
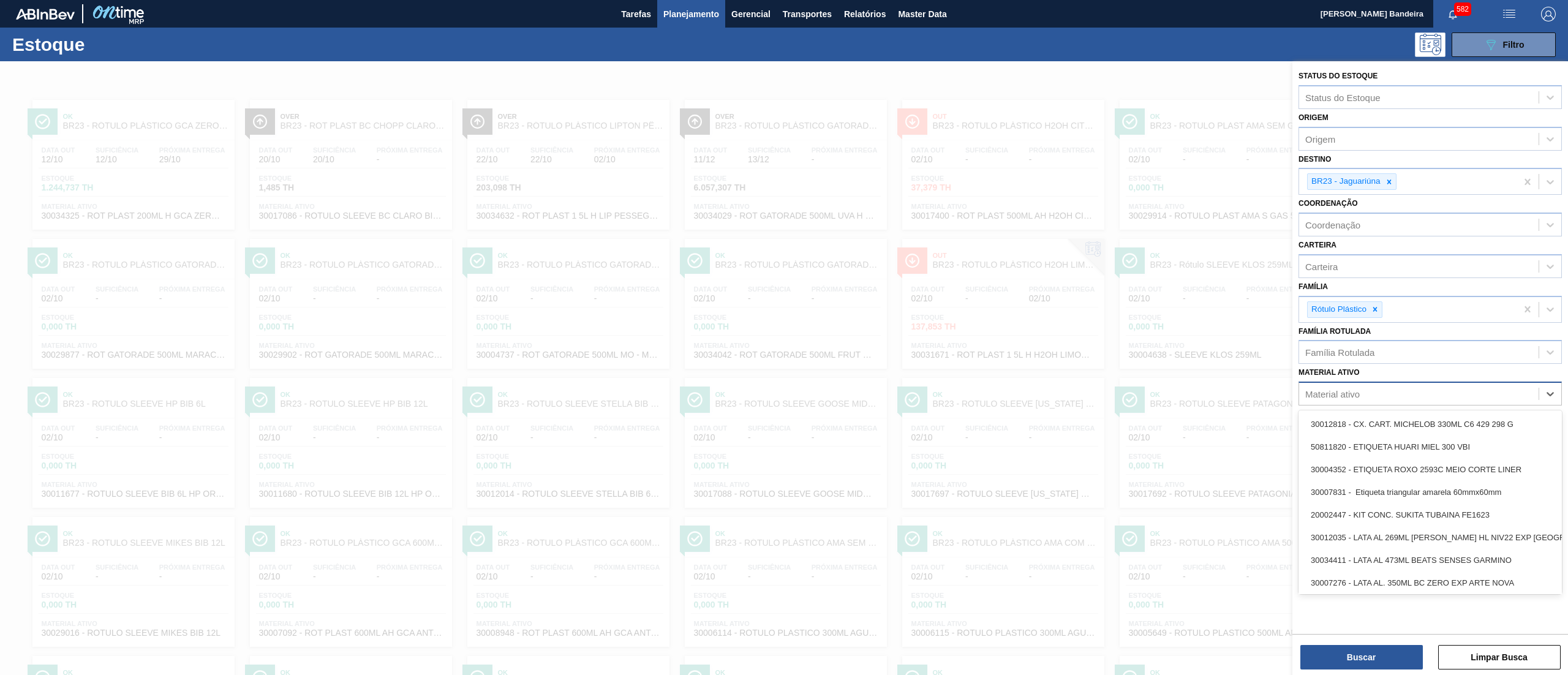
paste ativo "Pedido 5700962151"
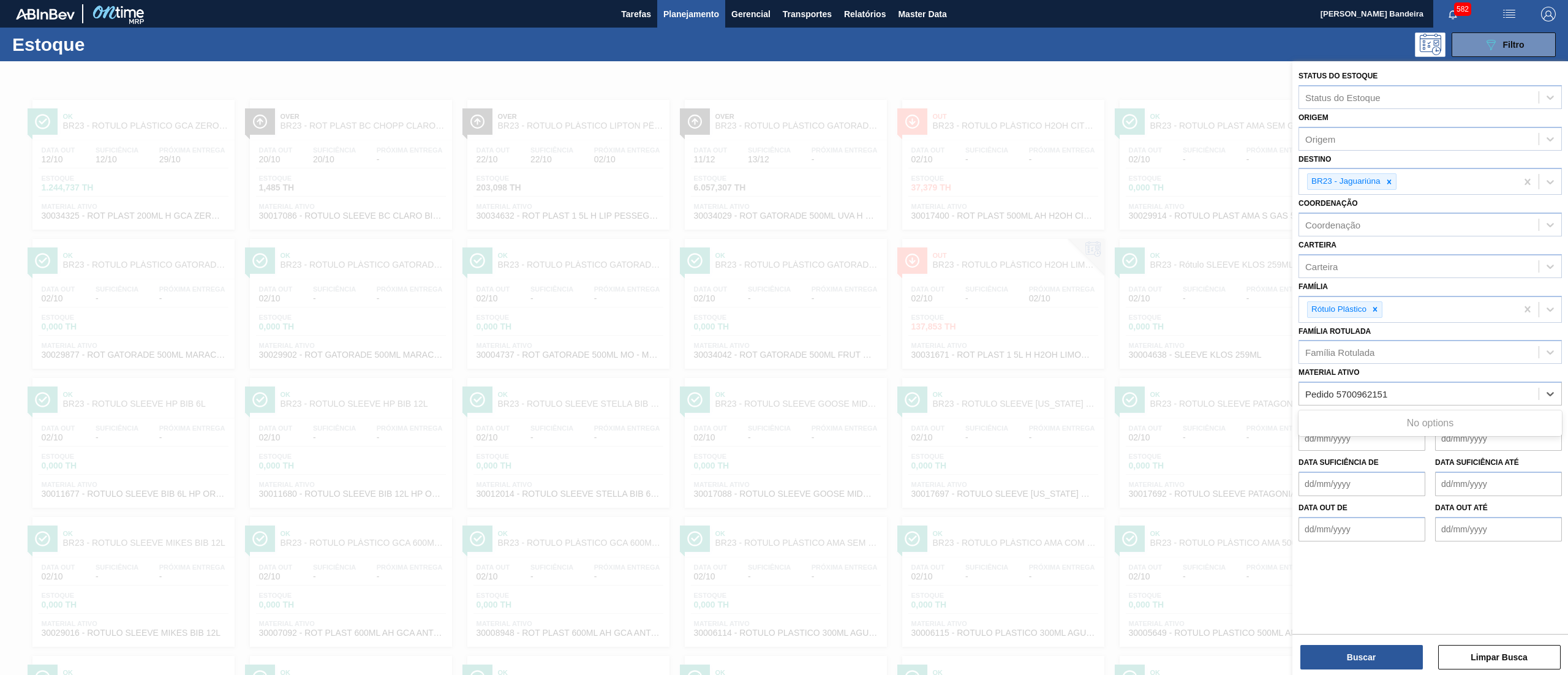
type ativo "Pedido 5700962151"
click at [758, 59] on div "Estoque 089F7B8B-B2A5-4AFE-B5C0-19BA573D28AC Filtro" at bounding box center [784, 44] width 1568 height 34
click at [1391, 183] on icon at bounding box center [1389, 181] width 4 height 4
click at [1391, 183] on div "Destino" at bounding box center [1419, 180] width 240 height 17
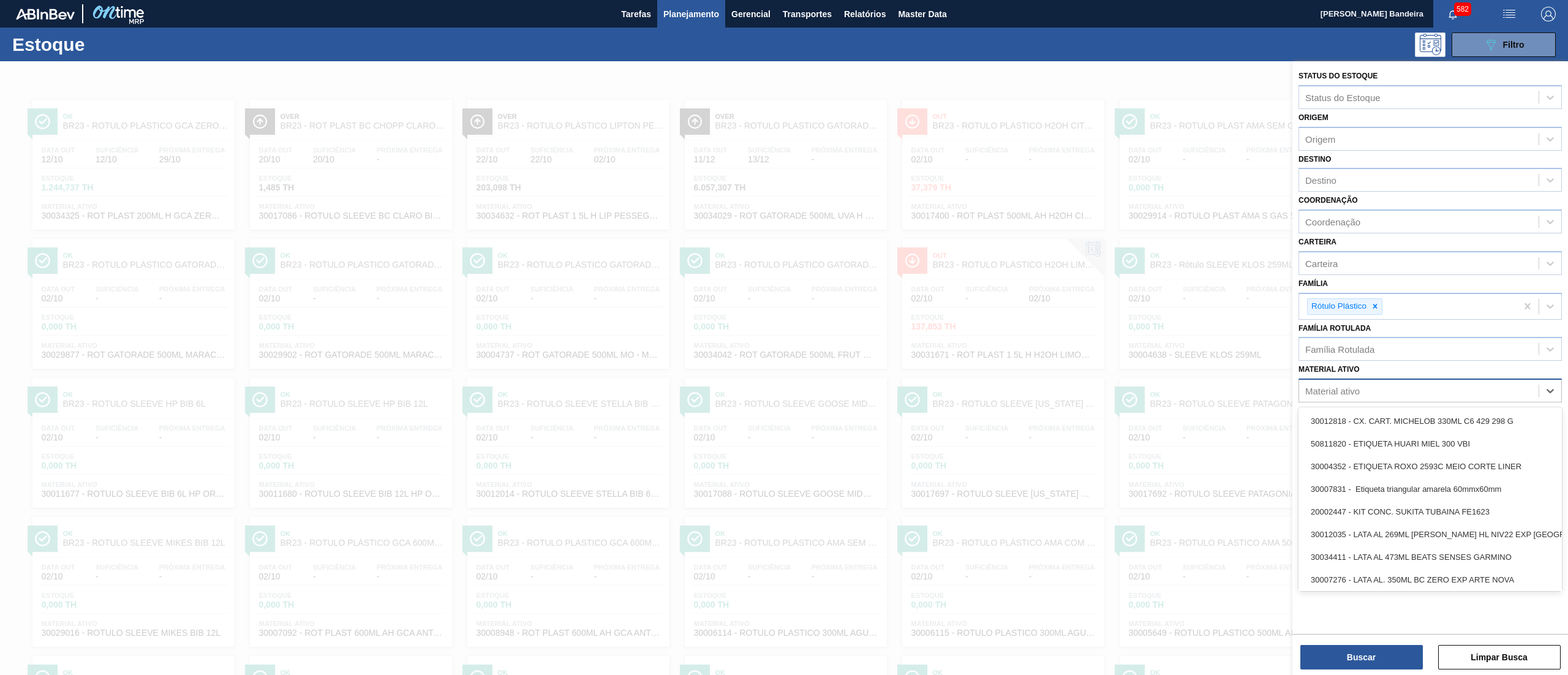
click at [1360, 386] on div "Material ativo" at bounding box center [1332, 391] width 55 height 11
type ativo "30033730"
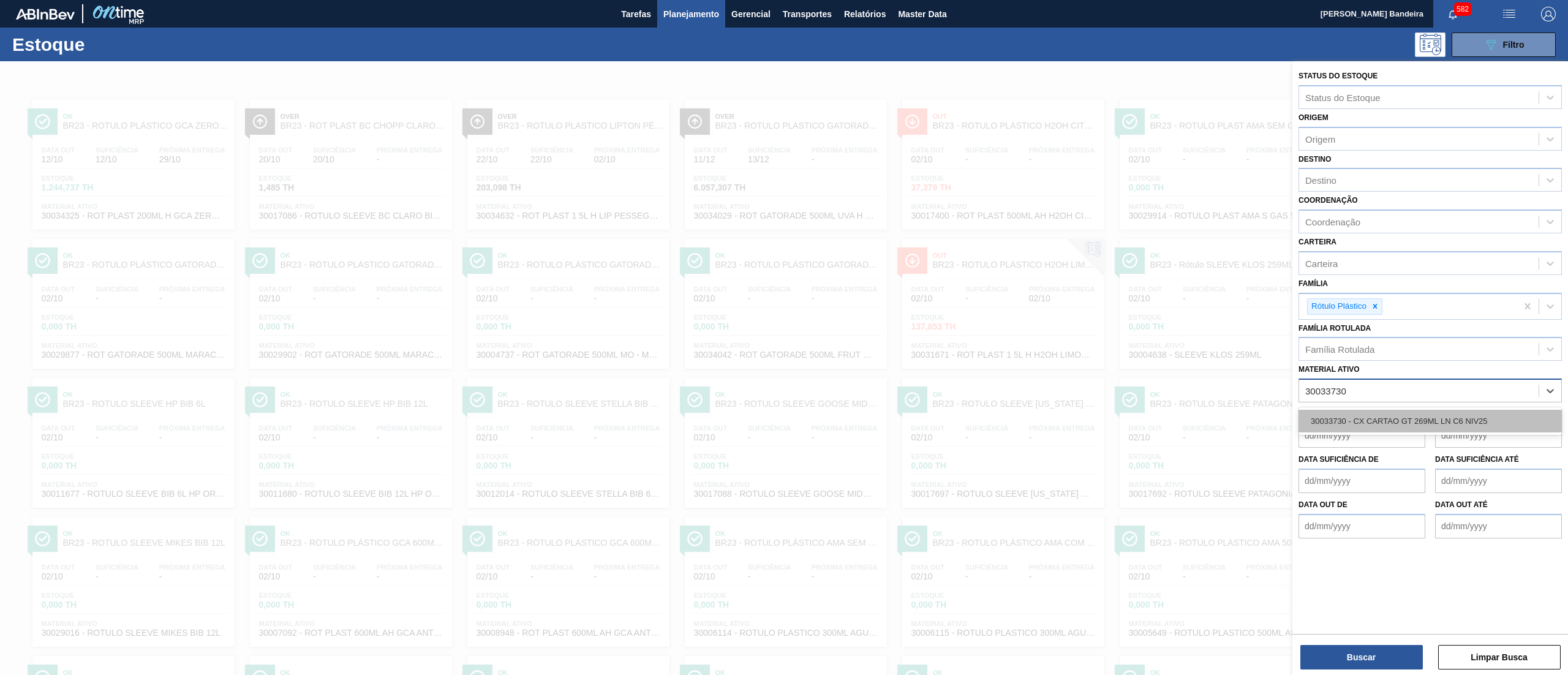
click at [1400, 422] on div "30033730 - CX CARTAO GT 269ML LN C6 NIV25" at bounding box center [1430, 422] width 264 height 23
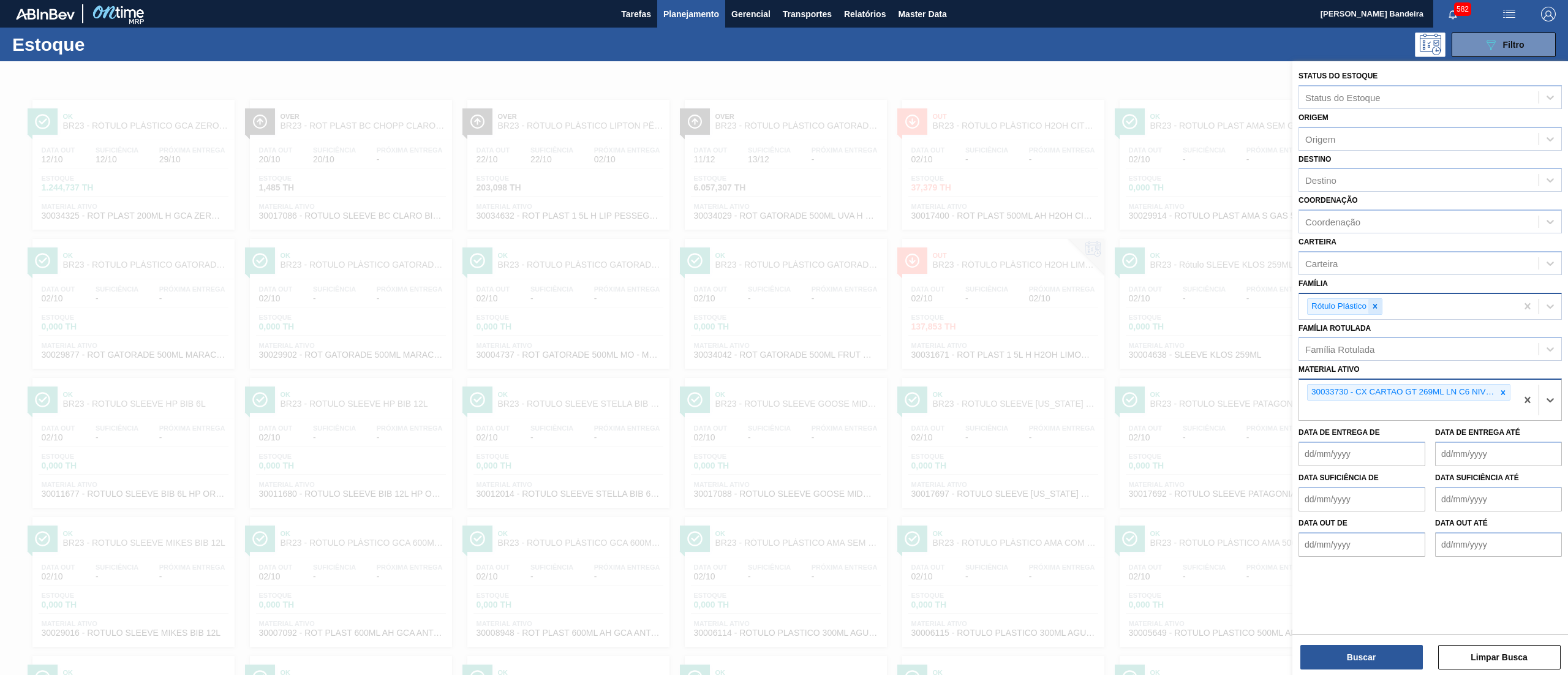
click at [1378, 302] on icon at bounding box center [1375, 306] width 9 height 9
click at [1367, 648] on button "Buscar" at bounding box center [1361, 657] width 122 height 24
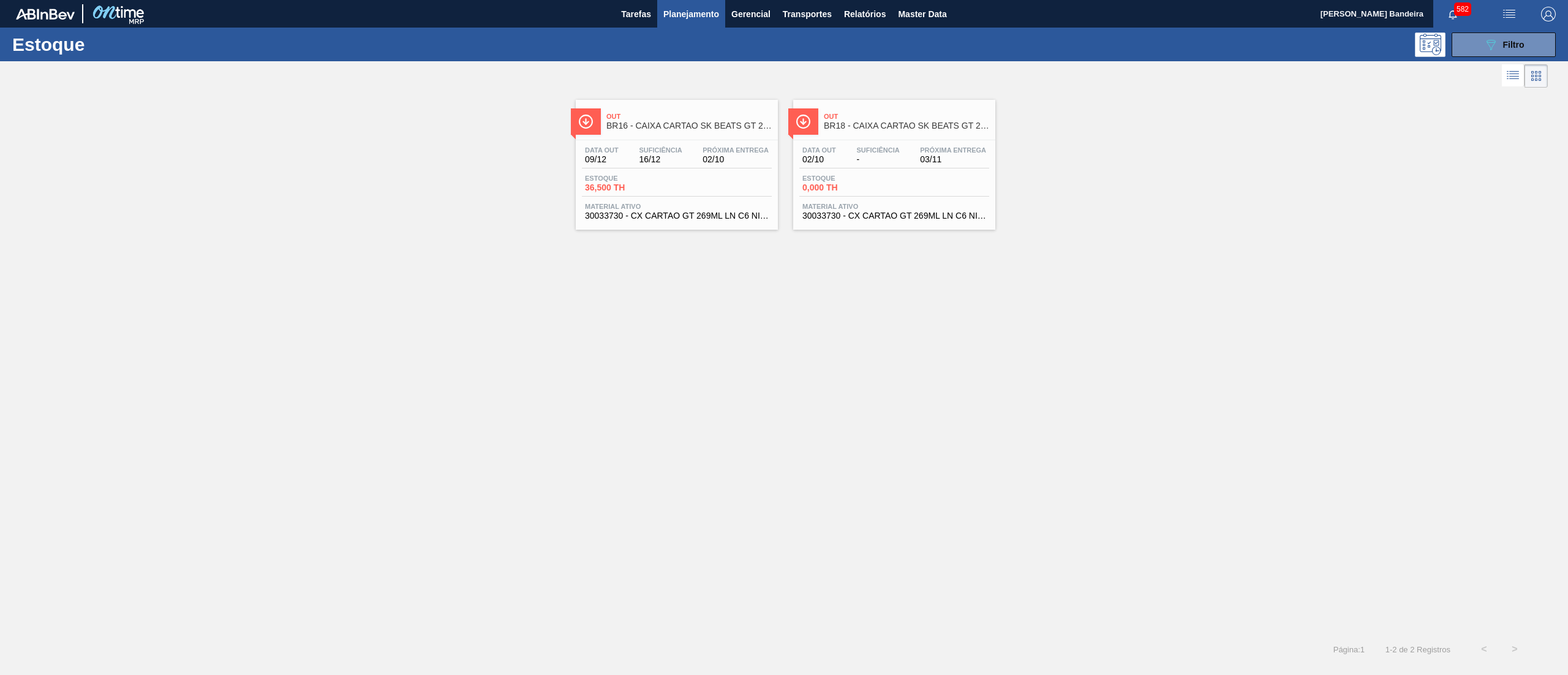
click at [721, 202] on div "Data out 09/12 Suficiência 16/12 Próxima Entrega 02/10 Estoque 36,500 TH Materi…" at bounding box center [677, 182] width 202 height 84
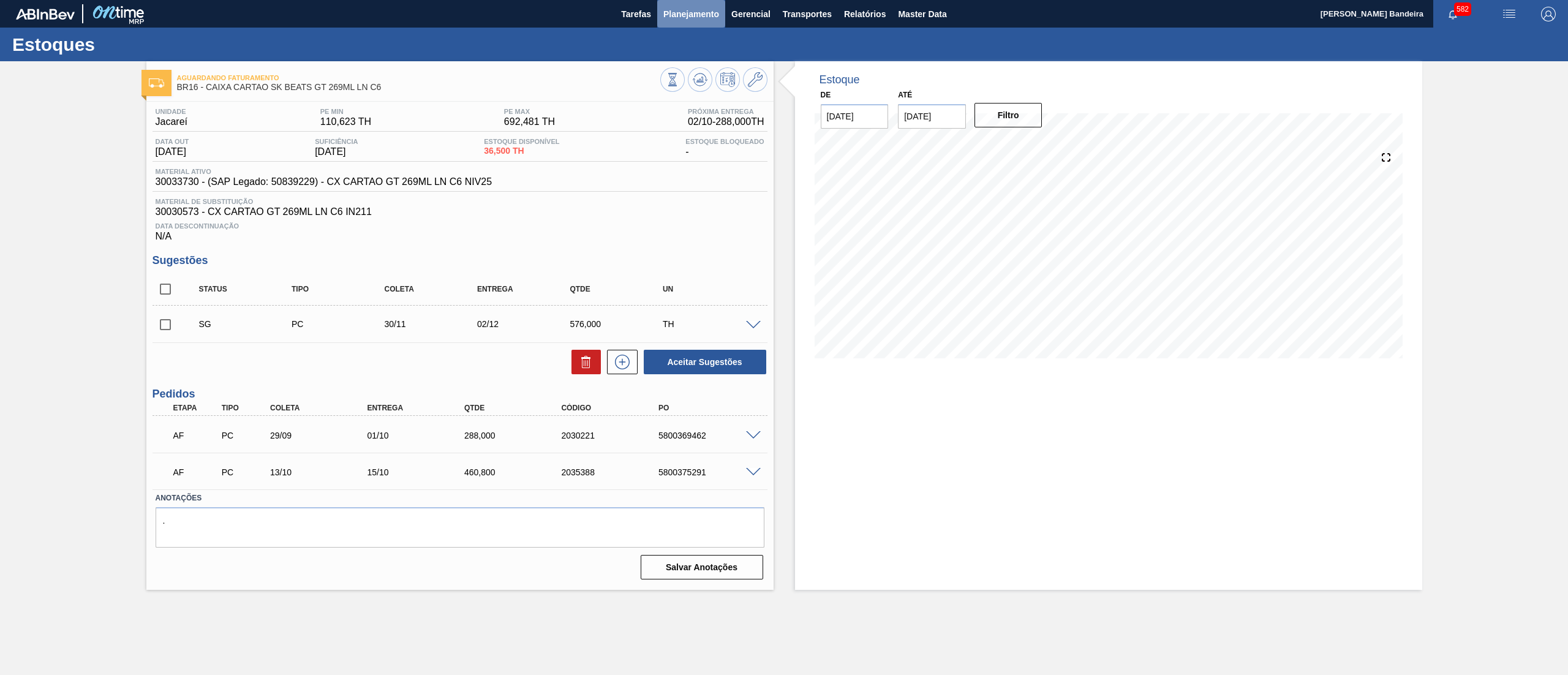
click at [693, 16] on span "Planejamento" at bounding box center [691, 13] width 56 height 14
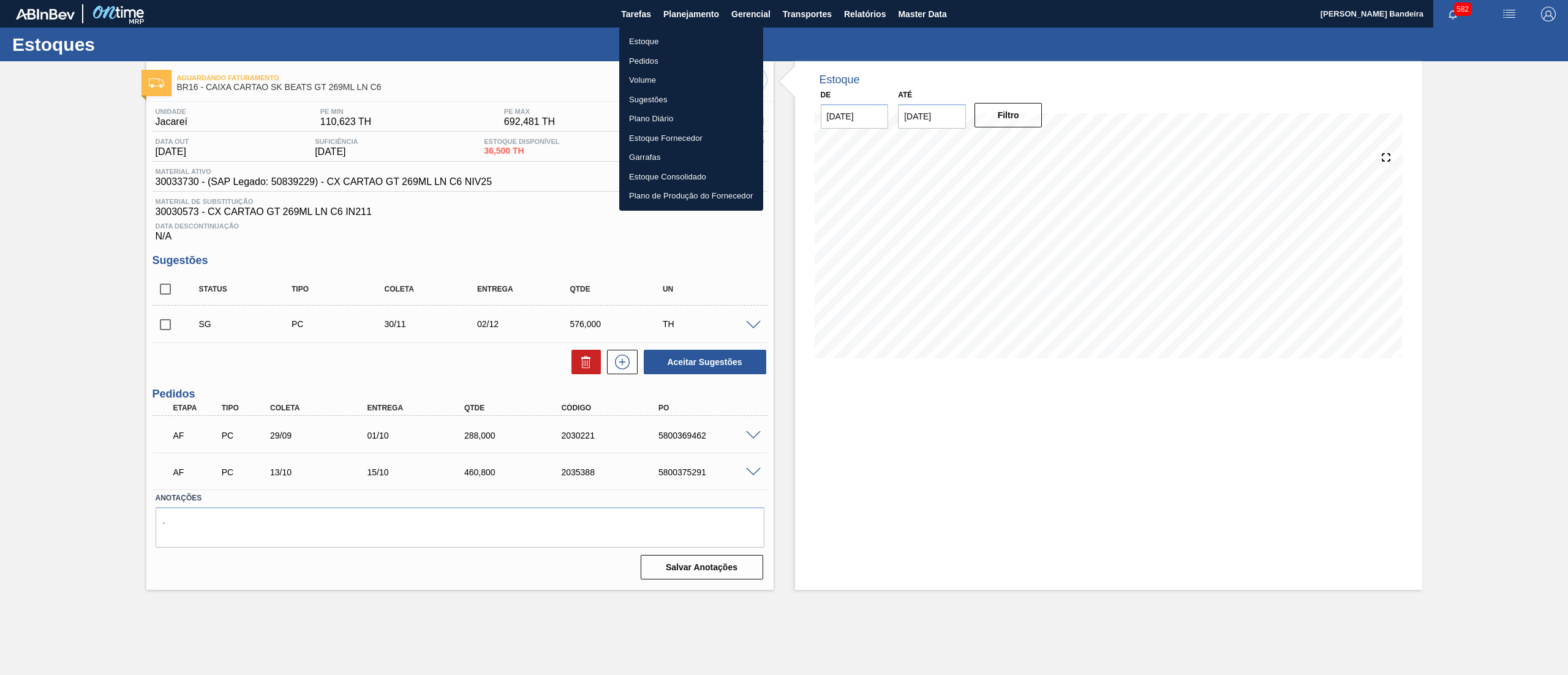
click at [690, 37] on li "Estoque" at bounding box center [691, 41] width 144 height 19
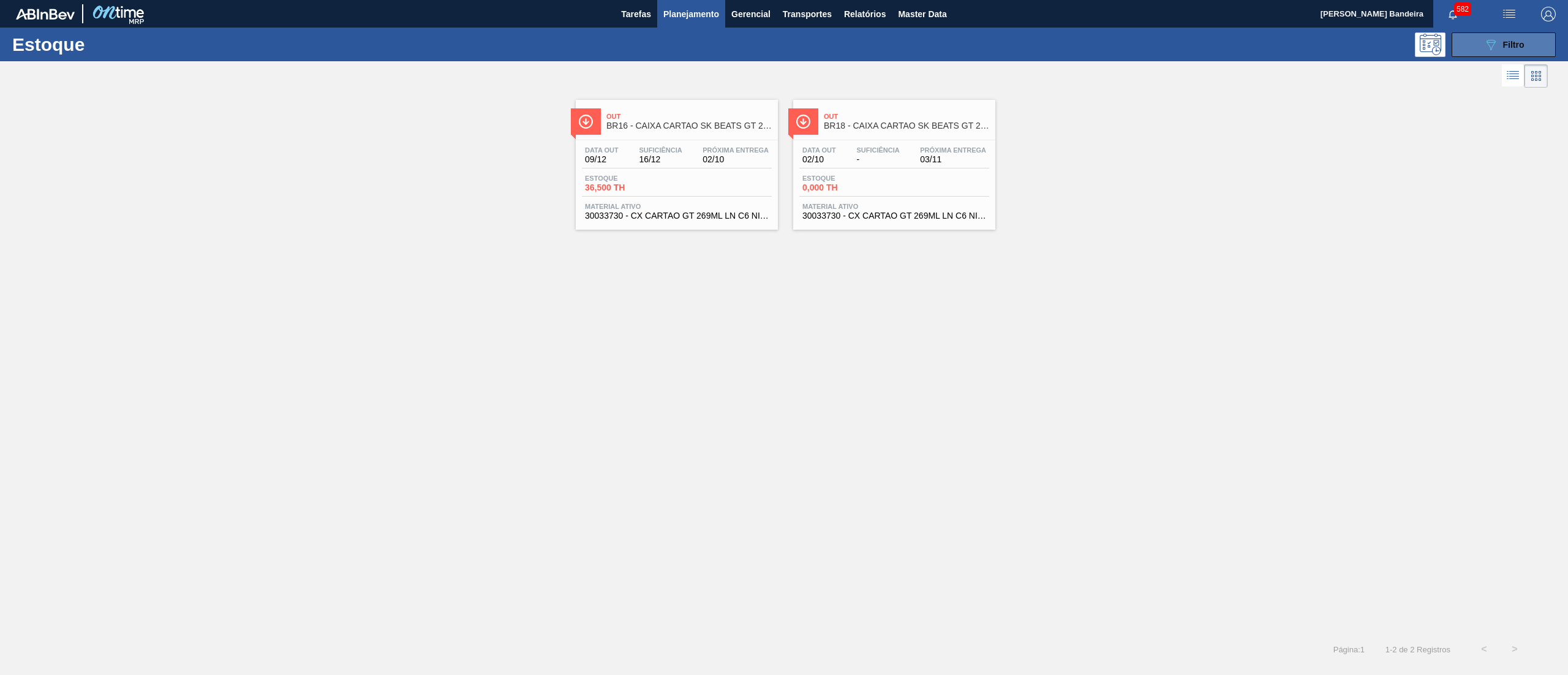
click at [1485, 46] on icon "089F7B8B-B2A5-4AFE-B5C0-19BA573D28AC" at bounding box center [1490, 44] width 14 height 14
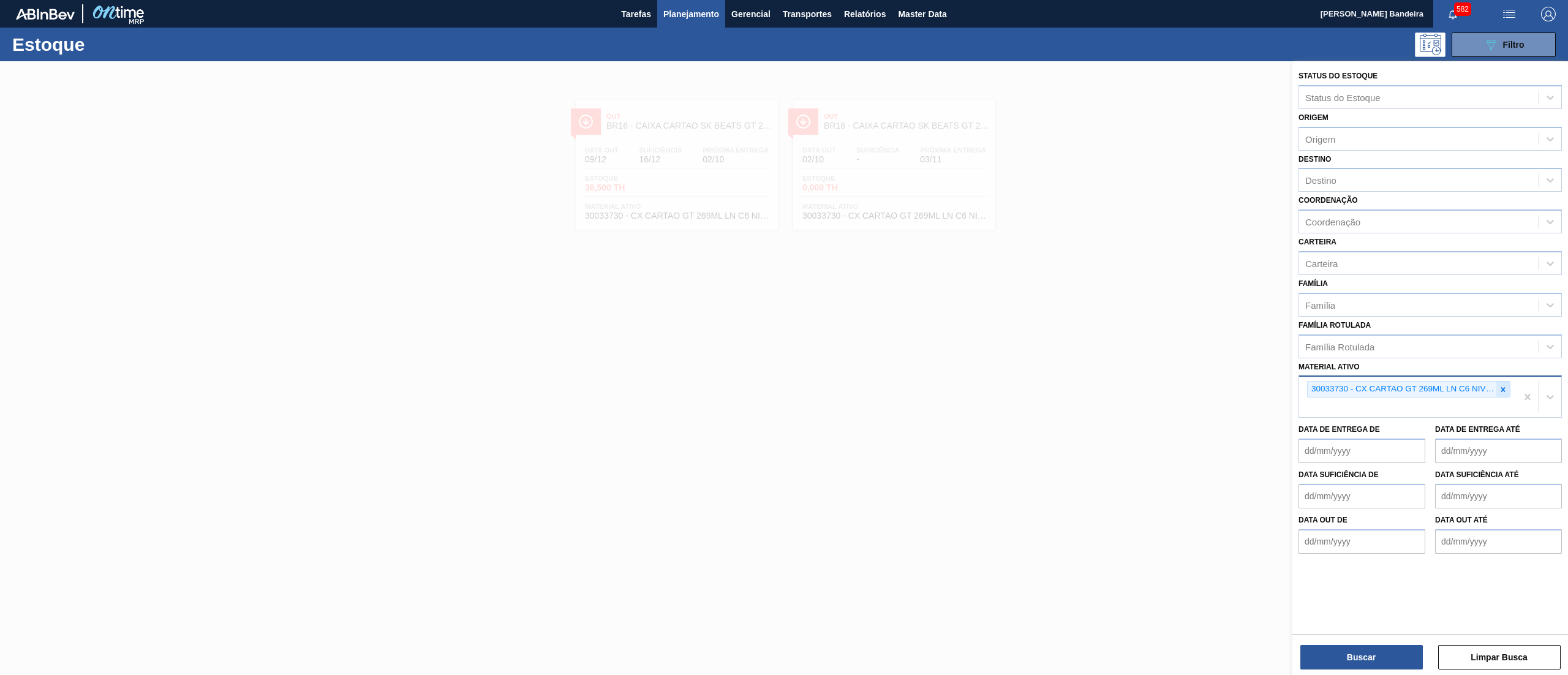
click at [1499, 389] on icon at bounding box center [1503, 389] width 9 height 9
paste ativo "30031881"
type ativo "30031881"
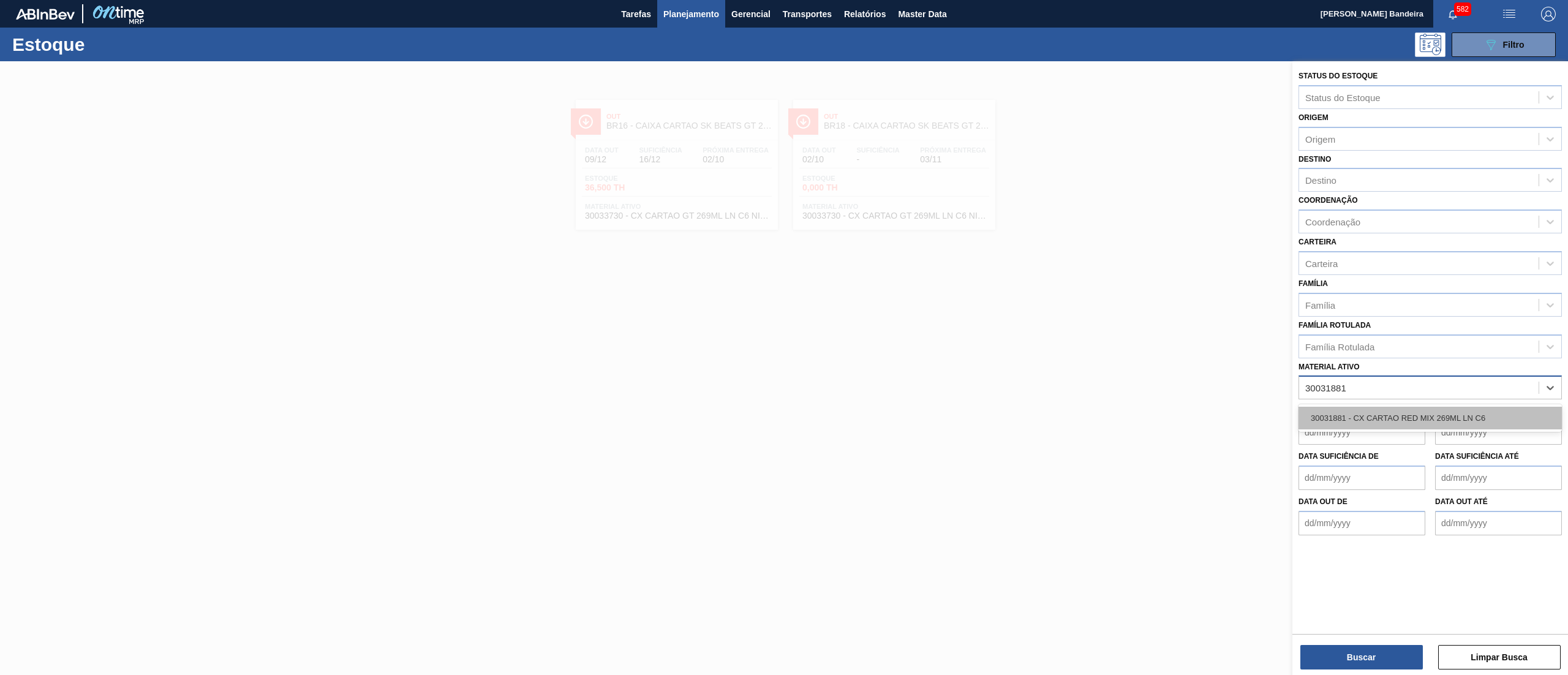
click at [1460, 411] on div "30031881 - CX CARTAO RED MIX 269ML LN C6" at bounding box center [1430, 419] width 264 height 23
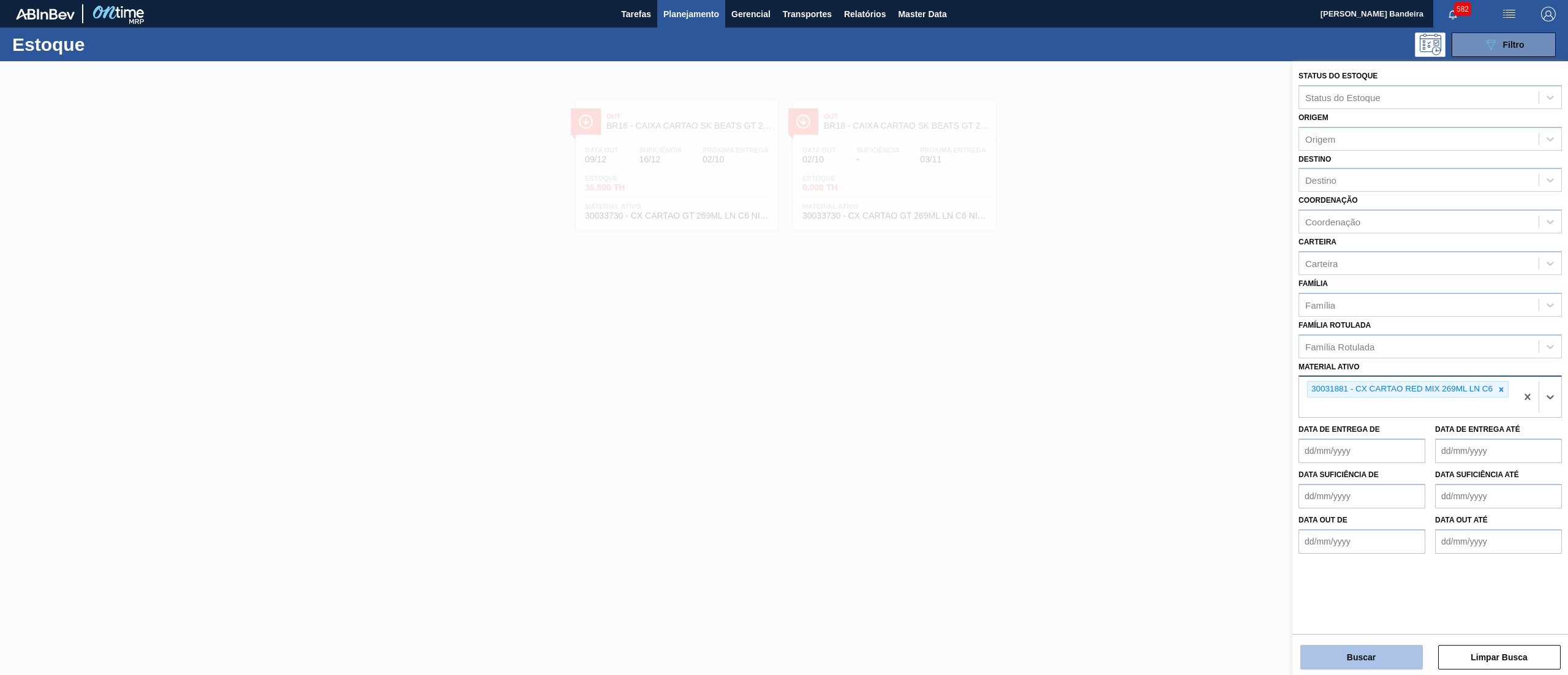
click at [1328, 657] on button "Buscar" at bounding box center [1361, 657] width 122 height 24
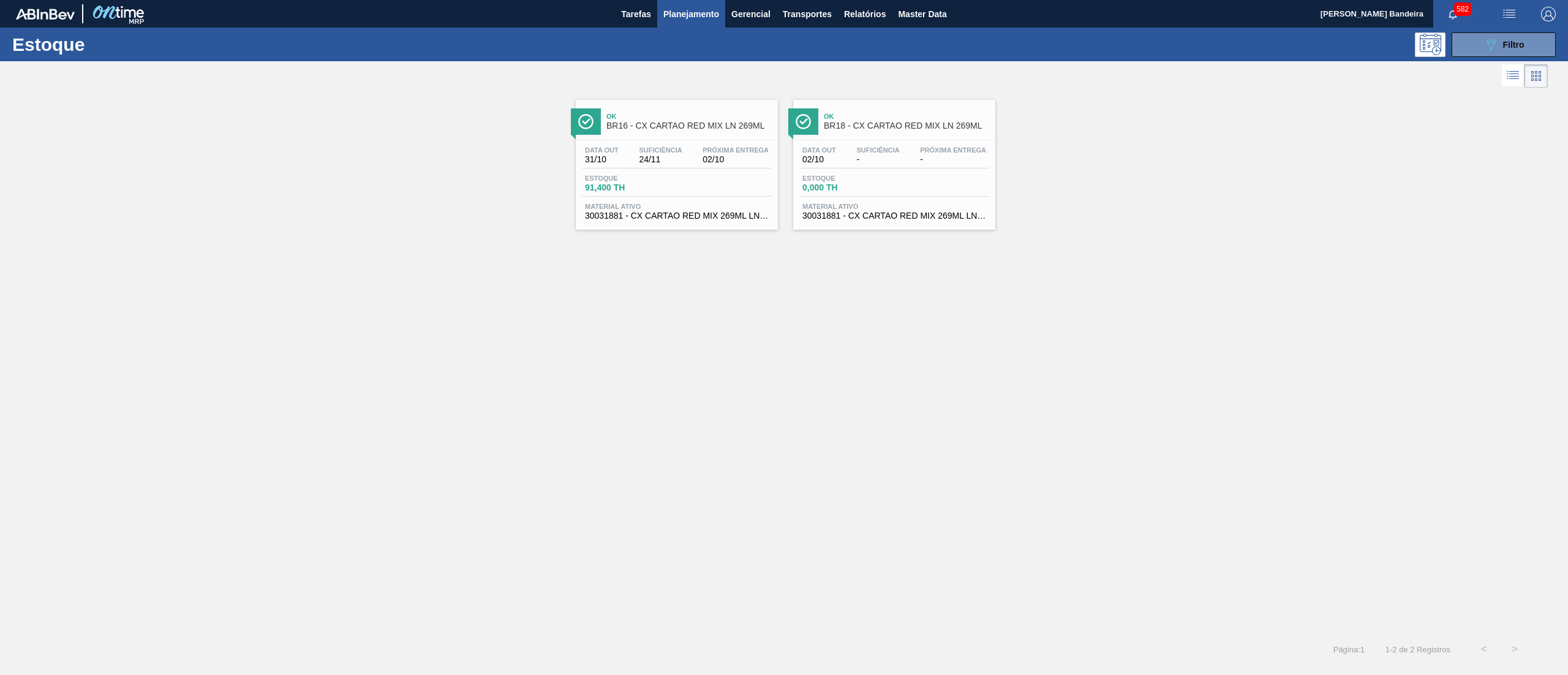
click at [696, 221] on span "30031881 - CX CARTAO RED MIX 269ML LN C6" at bounding box center [677, 217] width 184 height 10
